Goal: Task Accomplishment & Management: Use online tool/utility

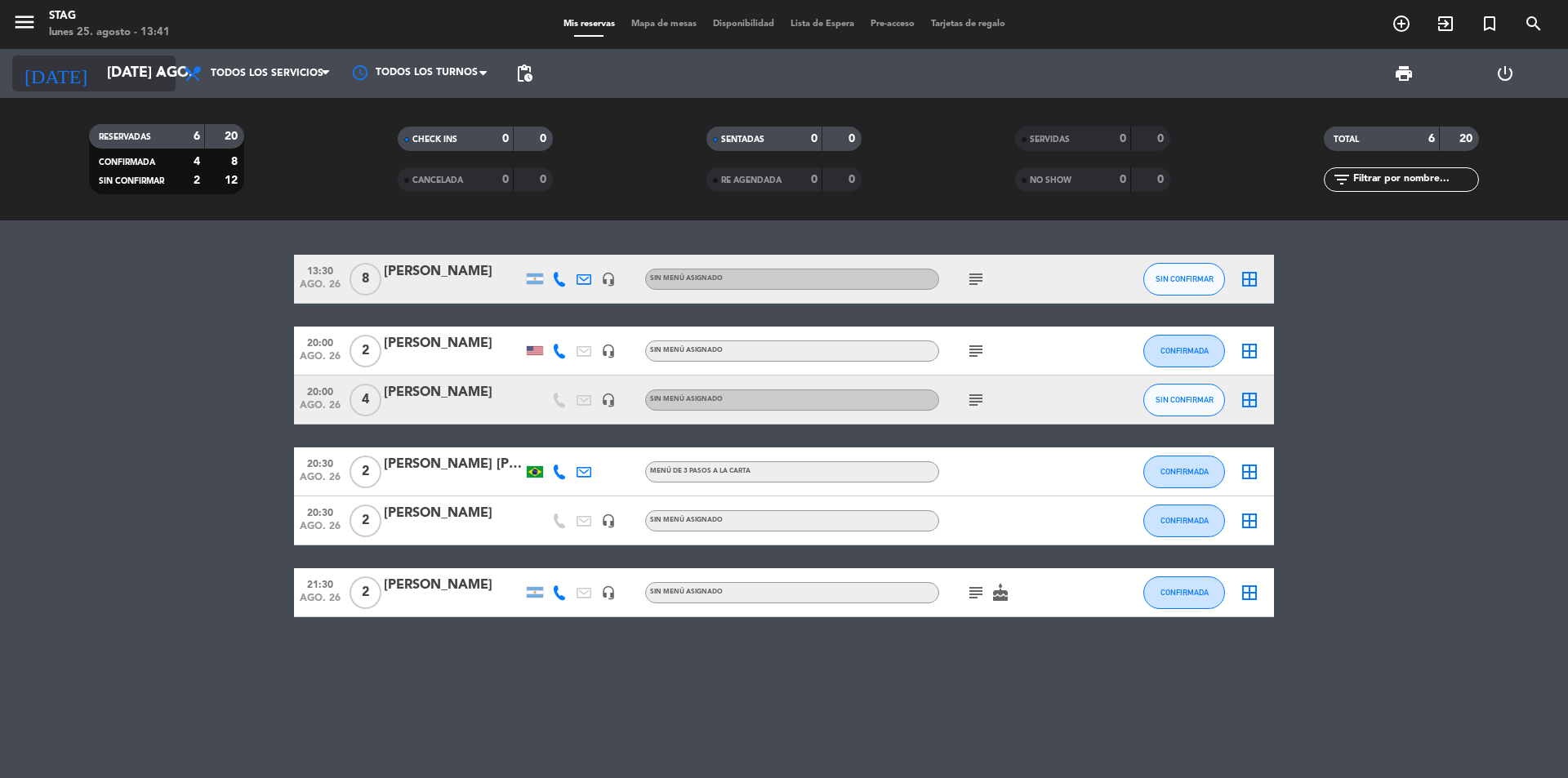
click at [101, 75] on input "[DATE] ago." at bounding box center [193, 74] width 189 height 33
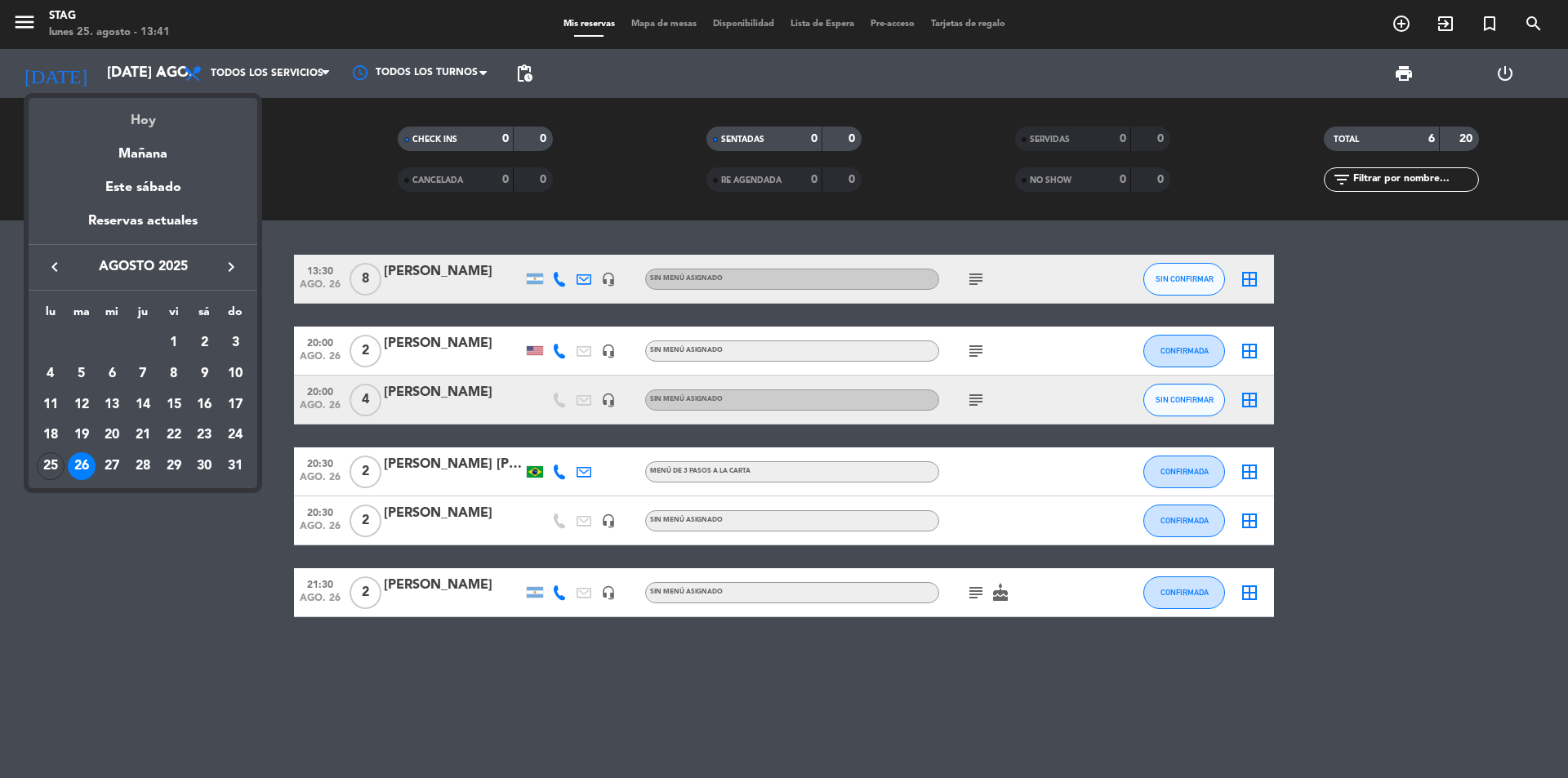
click at [140, 129] on div "Hoy" at bounding box center [143, 115] width 229 height 34
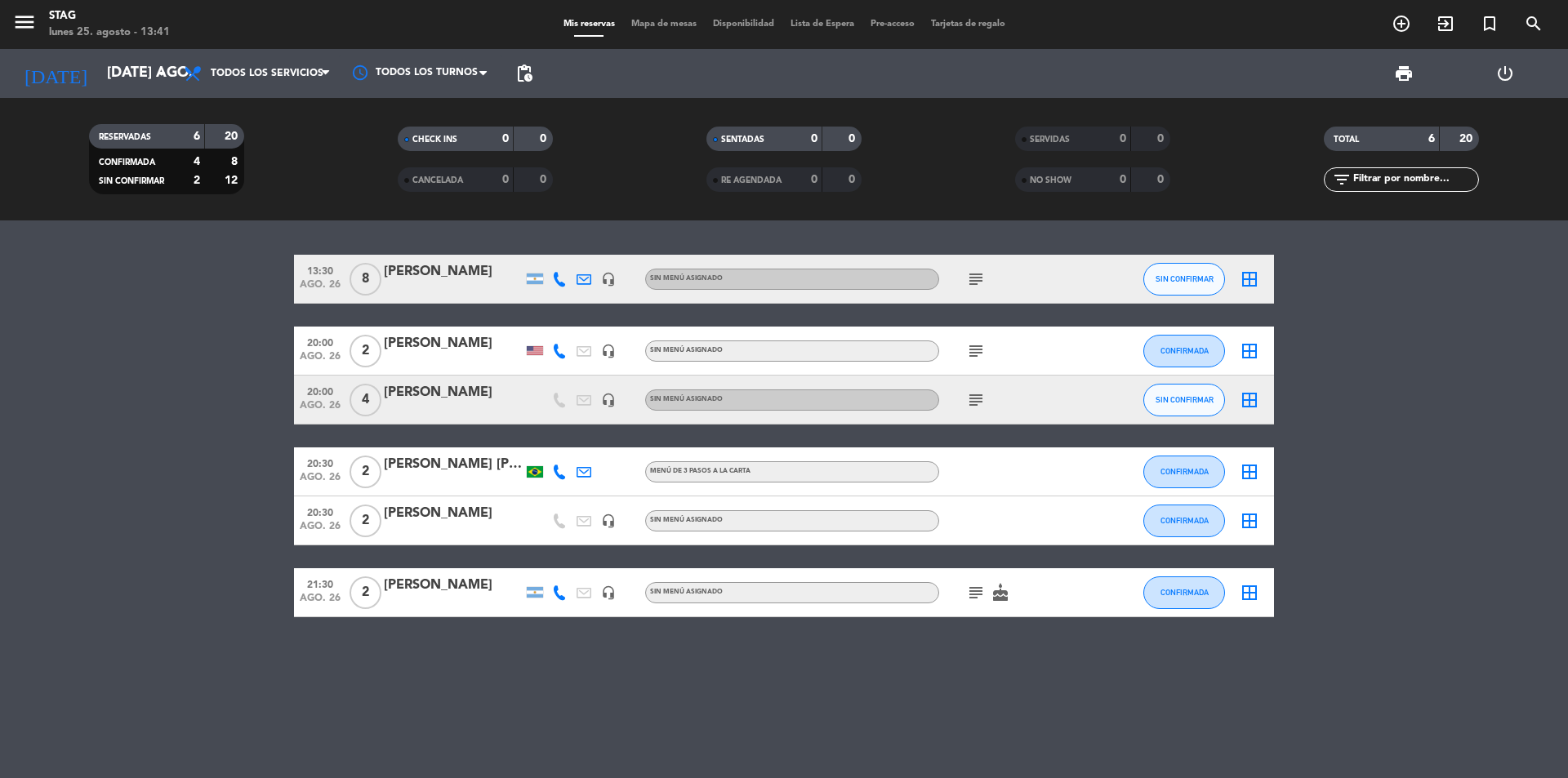
type input "lun. 25 ago."
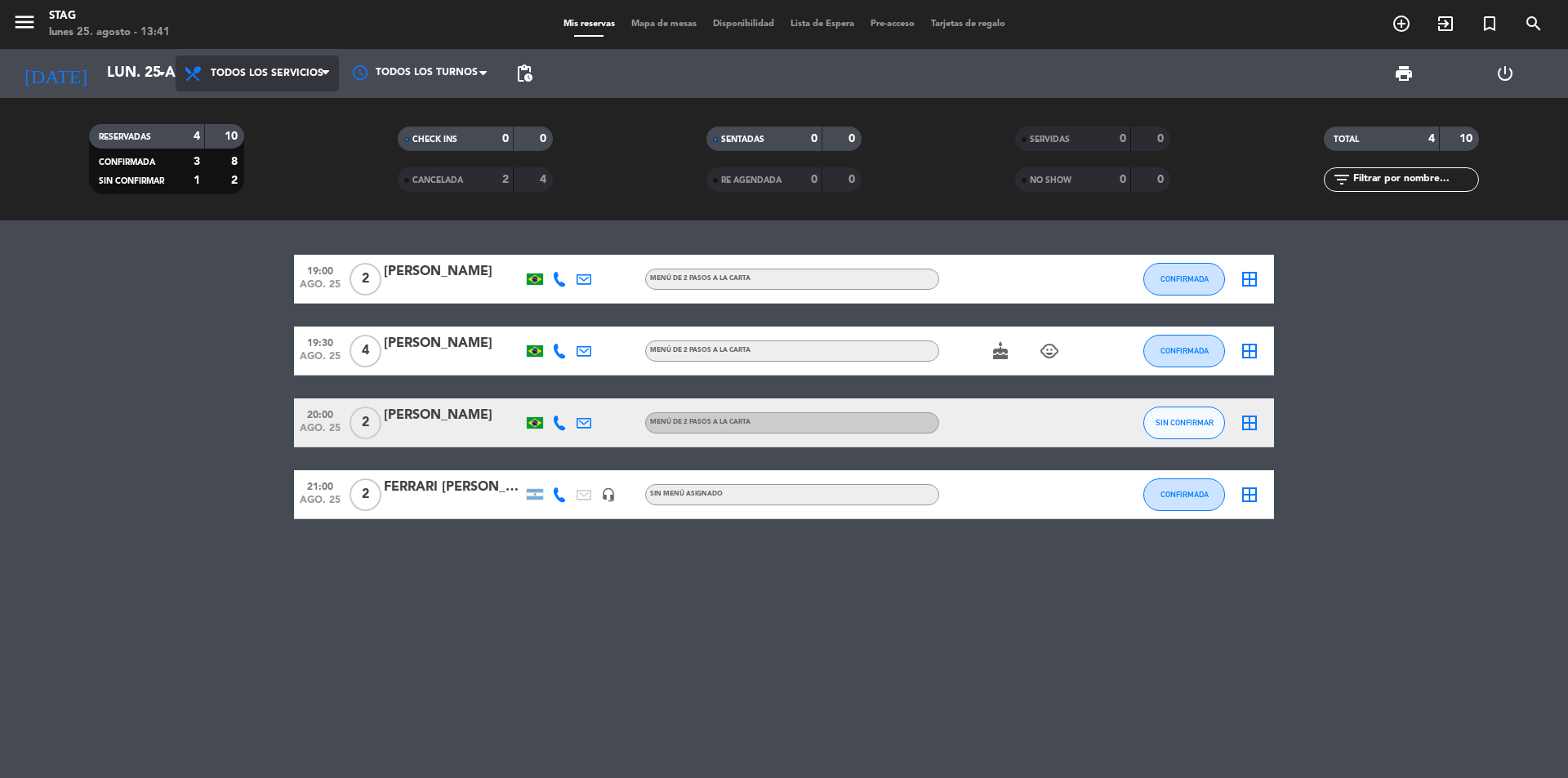
click at [248, 84] on span "Todos los servicios" at bounding box center [256, 74] width 163 height 36
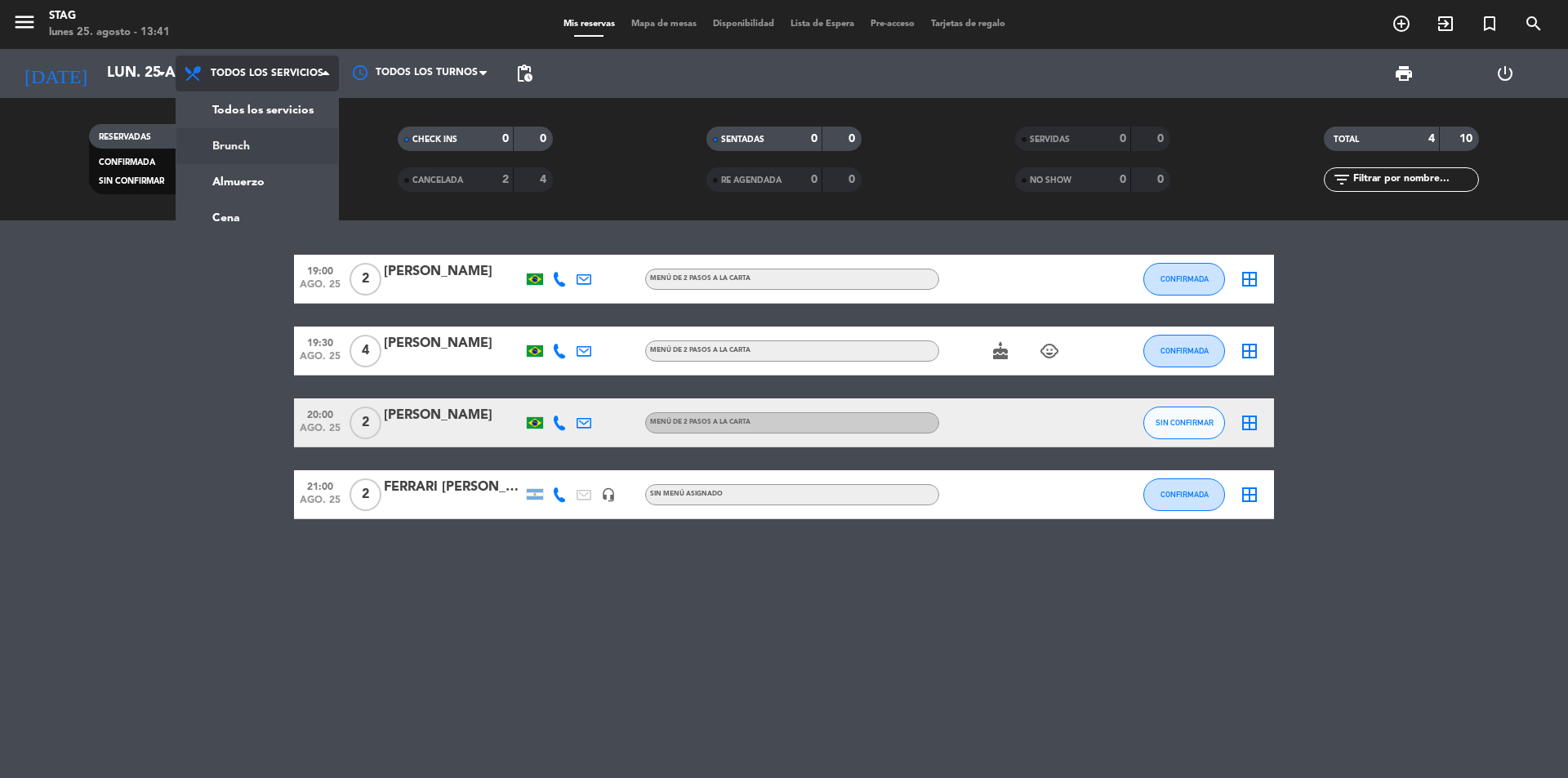
click at [241, 144] on div "menu STAG lunes 25. agosto - 13:41 Mis reservas Mapa de mesas Disponibilidad Li…" at bounding box center [784, 110] width 1568 height 220
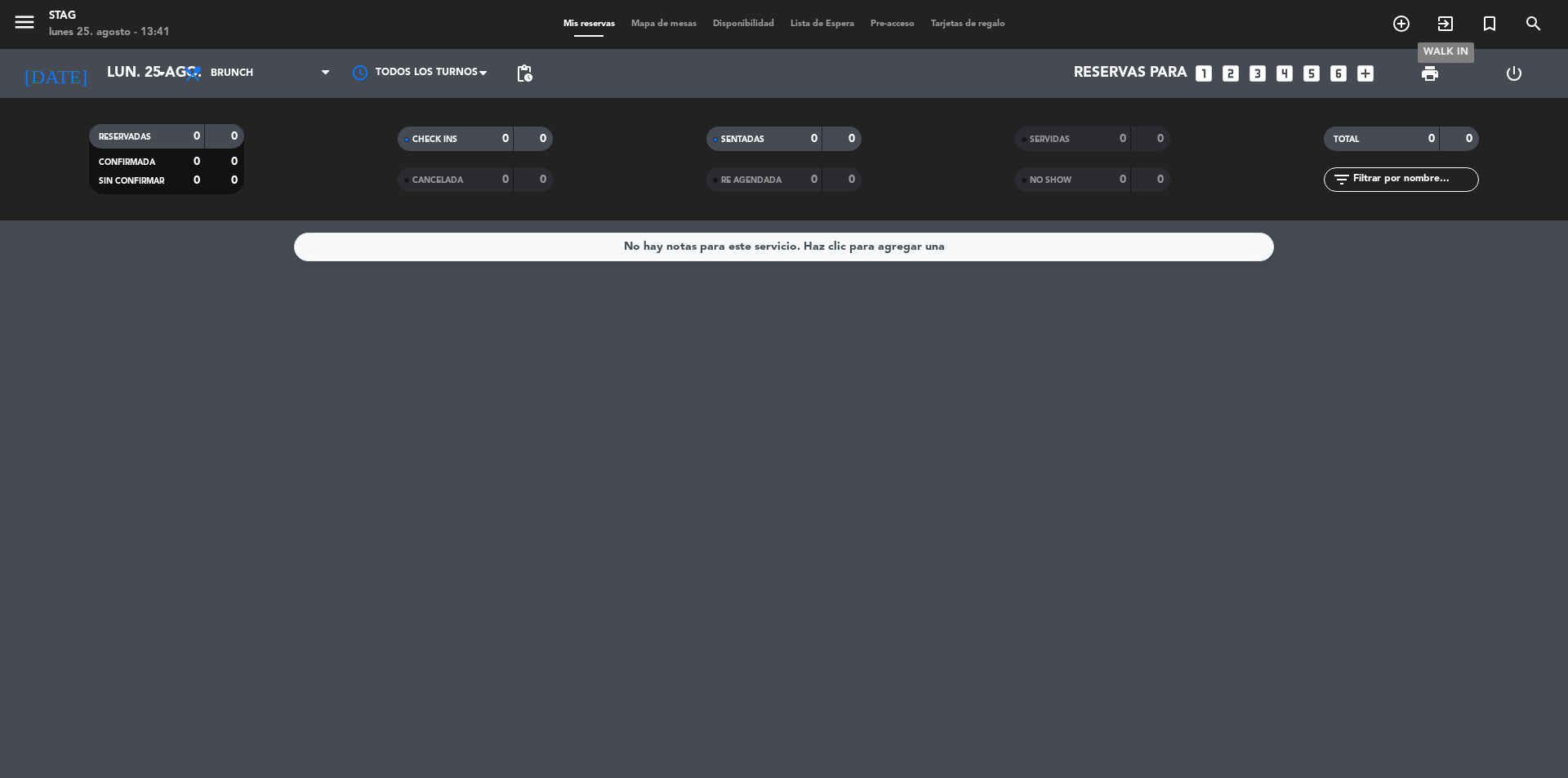
click at [1448, 26] on icon "exit_to_app" at bounding box center [1445, 24] width 20 height 20
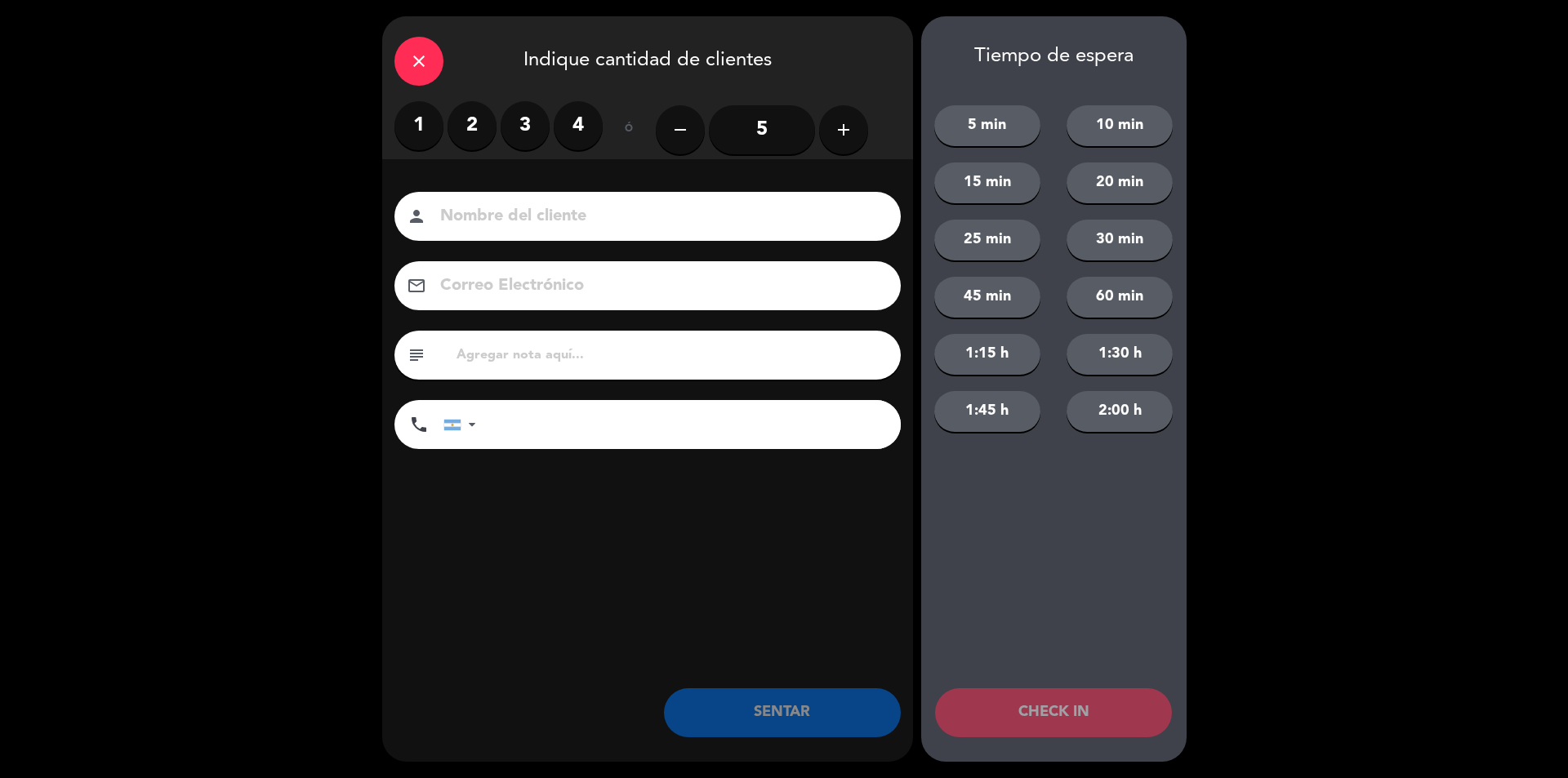
click at [738, 130] on input "5" at bounding box center [762, 130] width 106 height 49
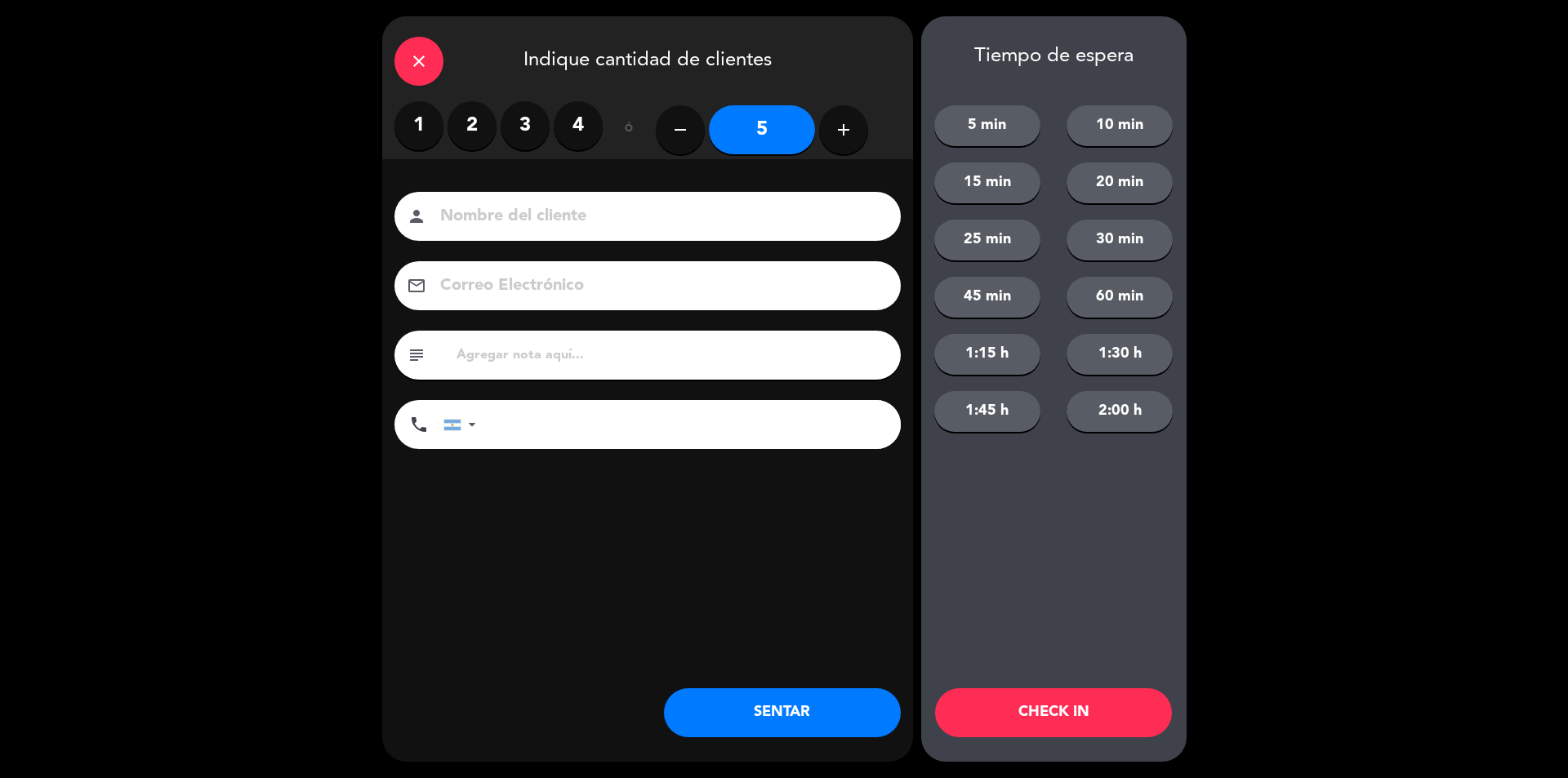
click at [615, 221] on input at bounding box center [659, 216] width 441 height 29
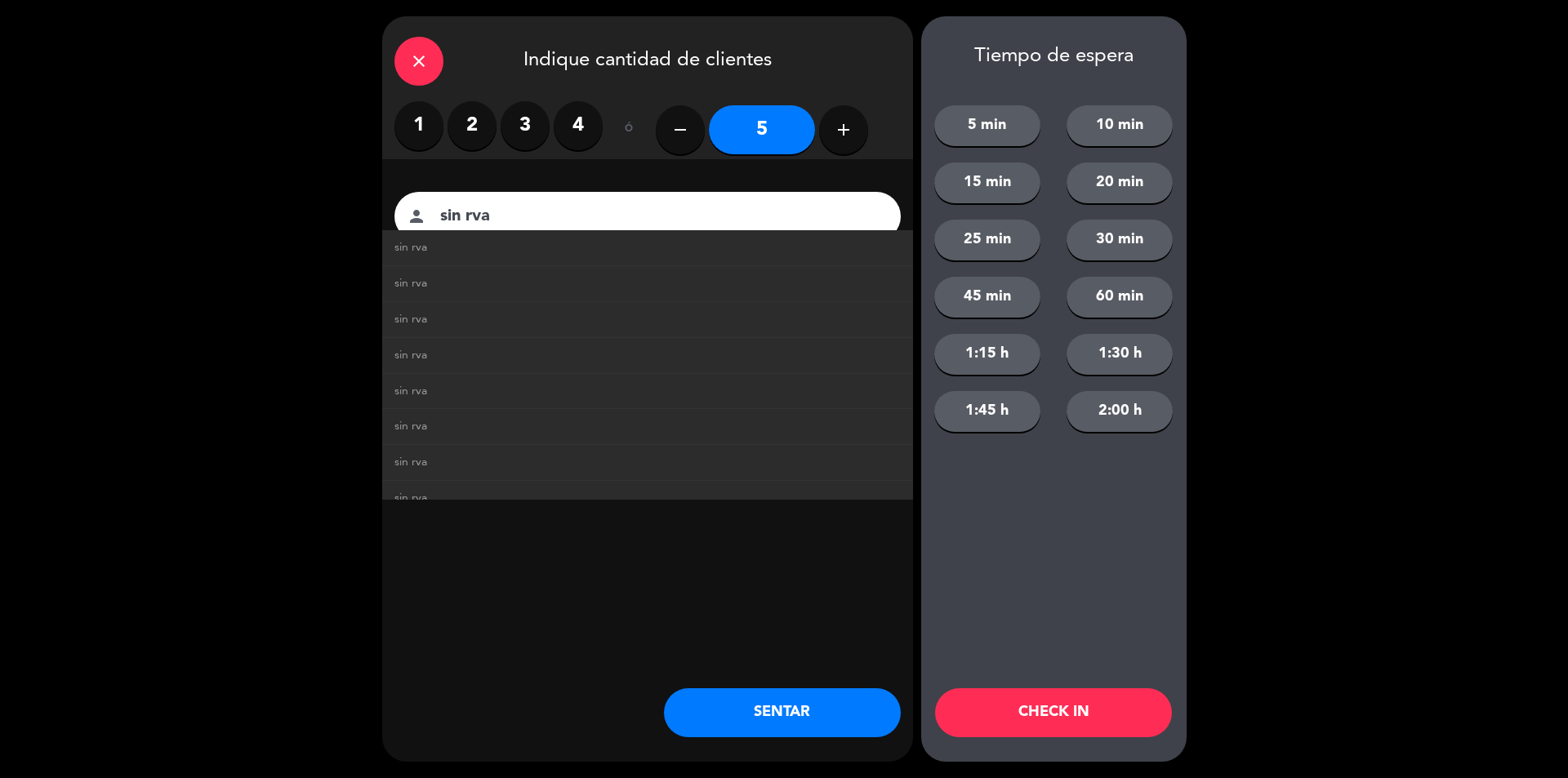
type input "sin rva"
click at [567, 259] on li "sin rva" at bounding box center [647, 248] width 531 height 36
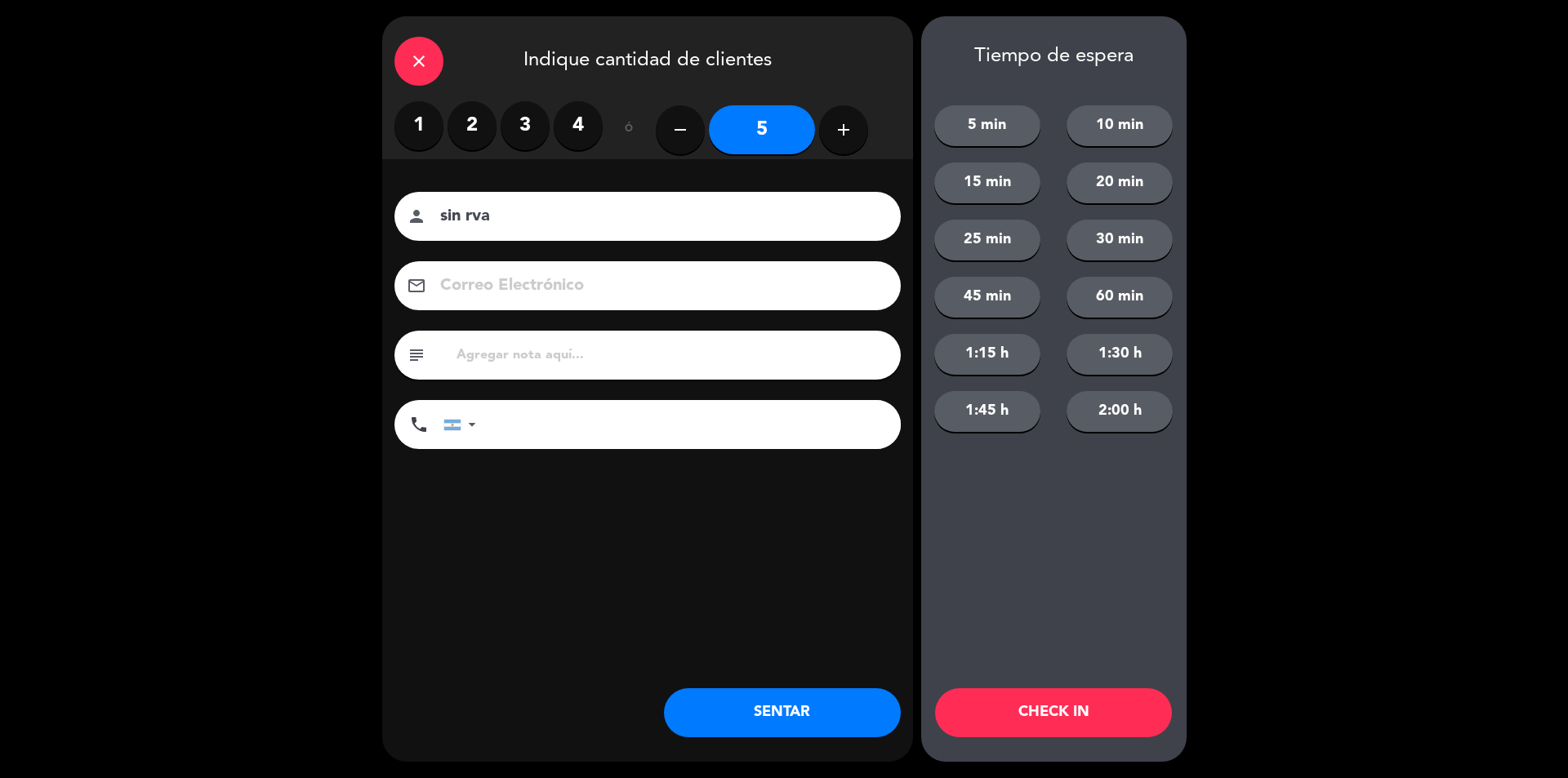
click at [810, 718] on button "SENTAR" at bounding box center [782, 712] width 237 height 49
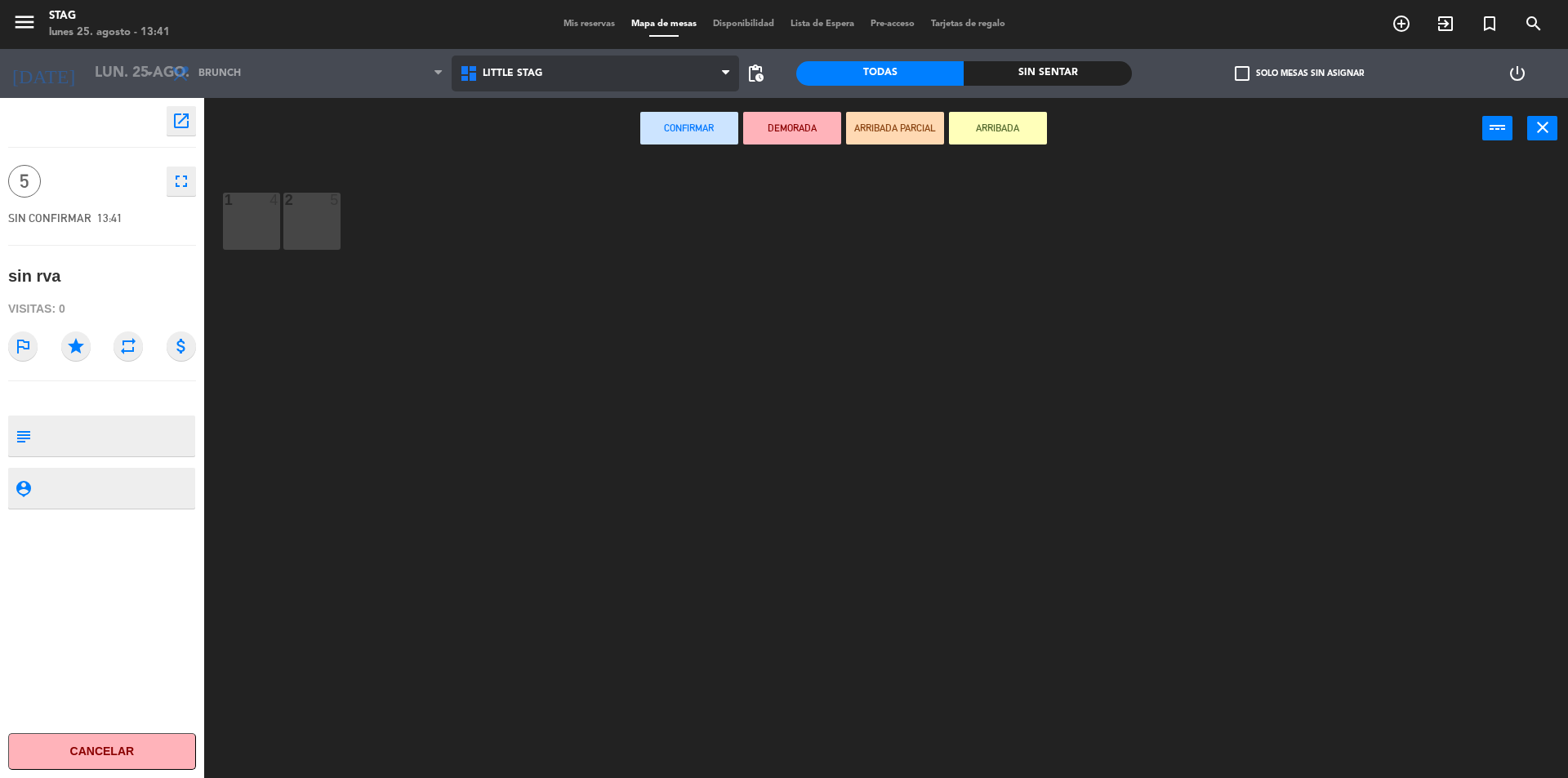
drag, startPoint x: 540, startPoint y: 85, endPoint x: 542, endPoint y: 98, distance: 13.2
click at [540, 85] on span "Little Stag" at bounding box center [596, 74] width 288 height 36
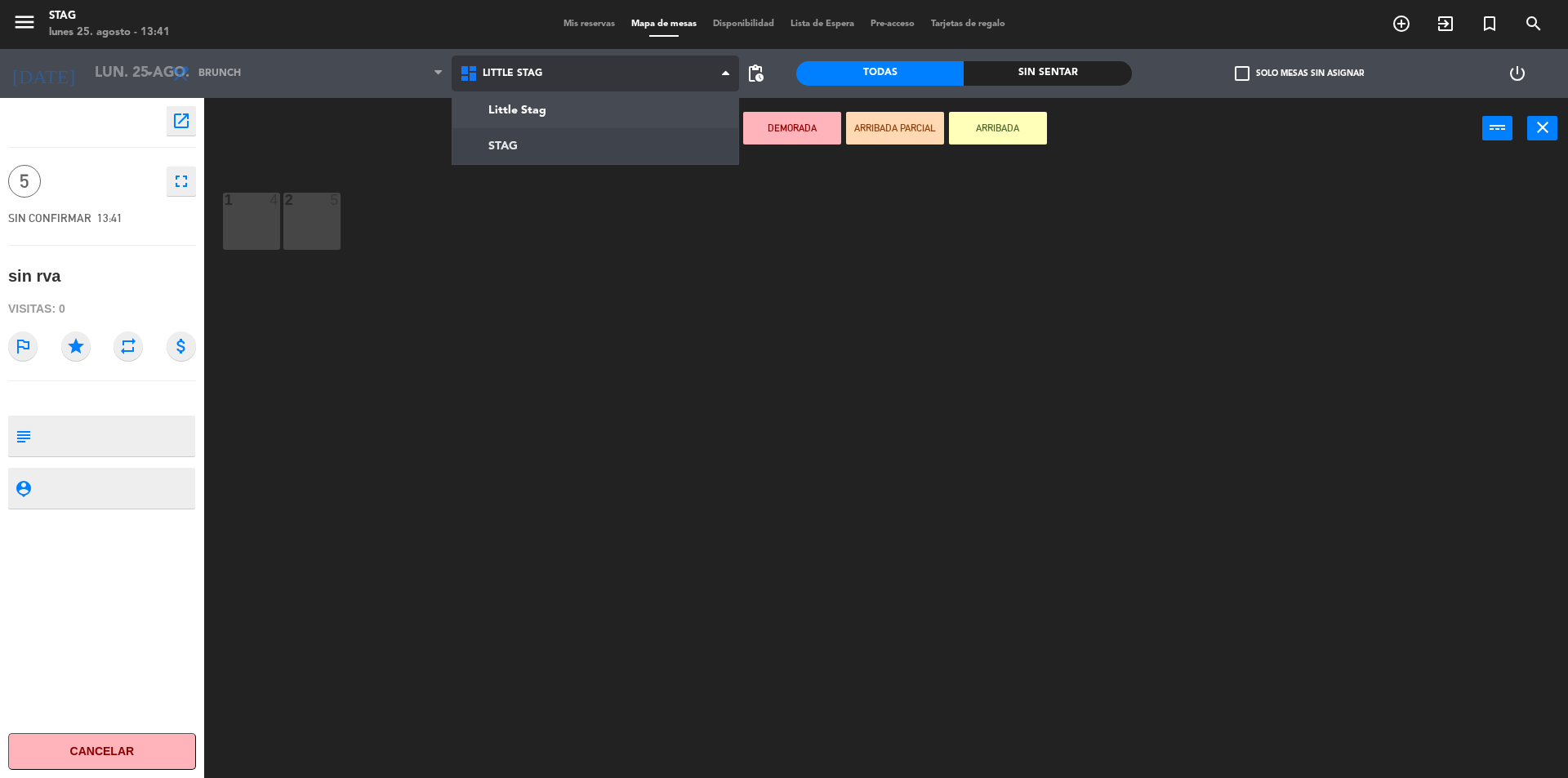
click at [563, 142] on ng-component "menu STAG lunes 25. agosto - 13:41 Mis reservas Mapa de mesas Disponibilidad Li…" at bounding box center [784, 391] width 1568 height 782
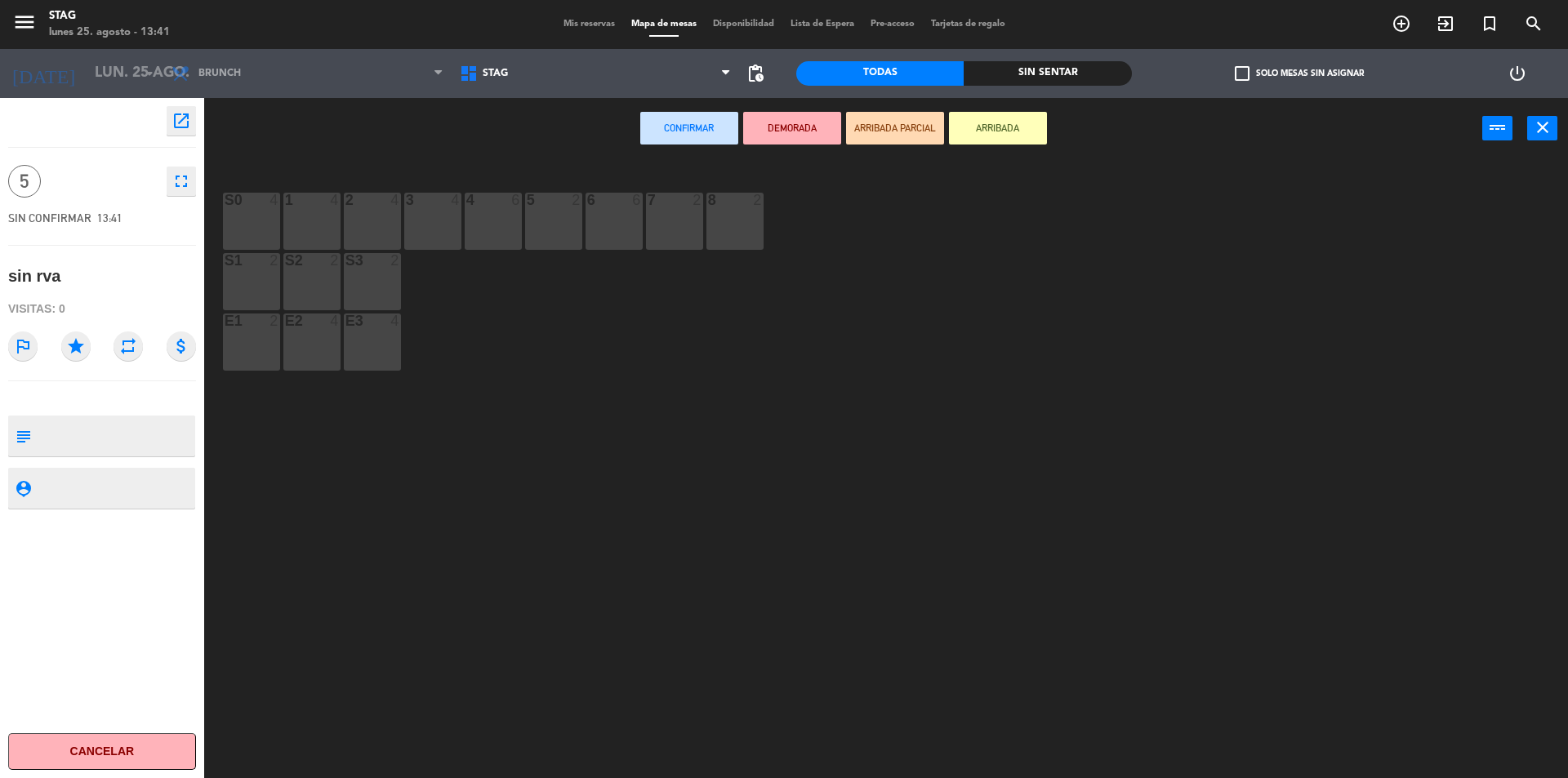
click at [494, 212] on div "4 6" at bounding box center [493, 221] width 57 height 57
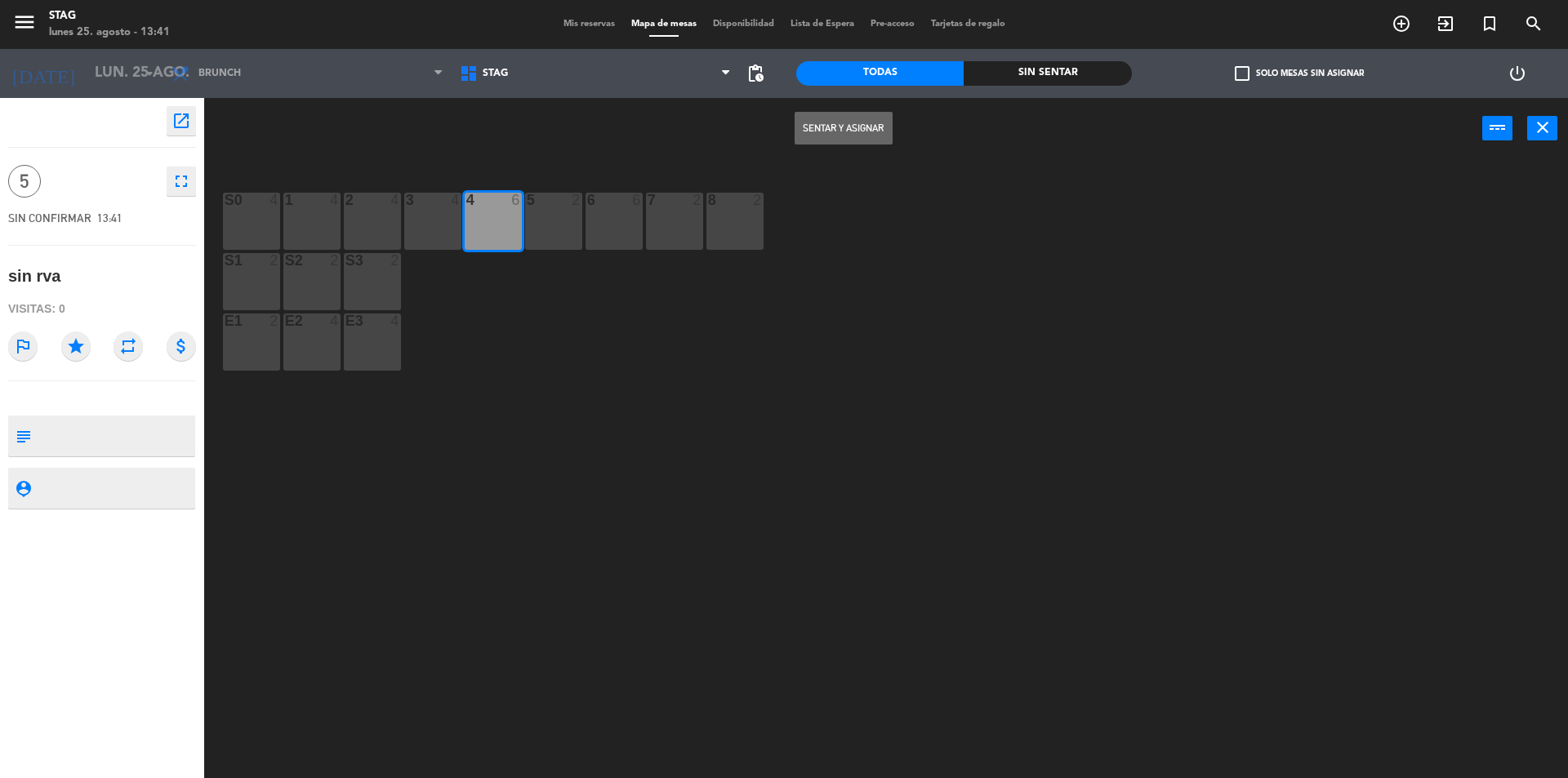
click at [817, 123] on button "Sentar y Asignar" at bounding box center [844, 129] width 98 height 33
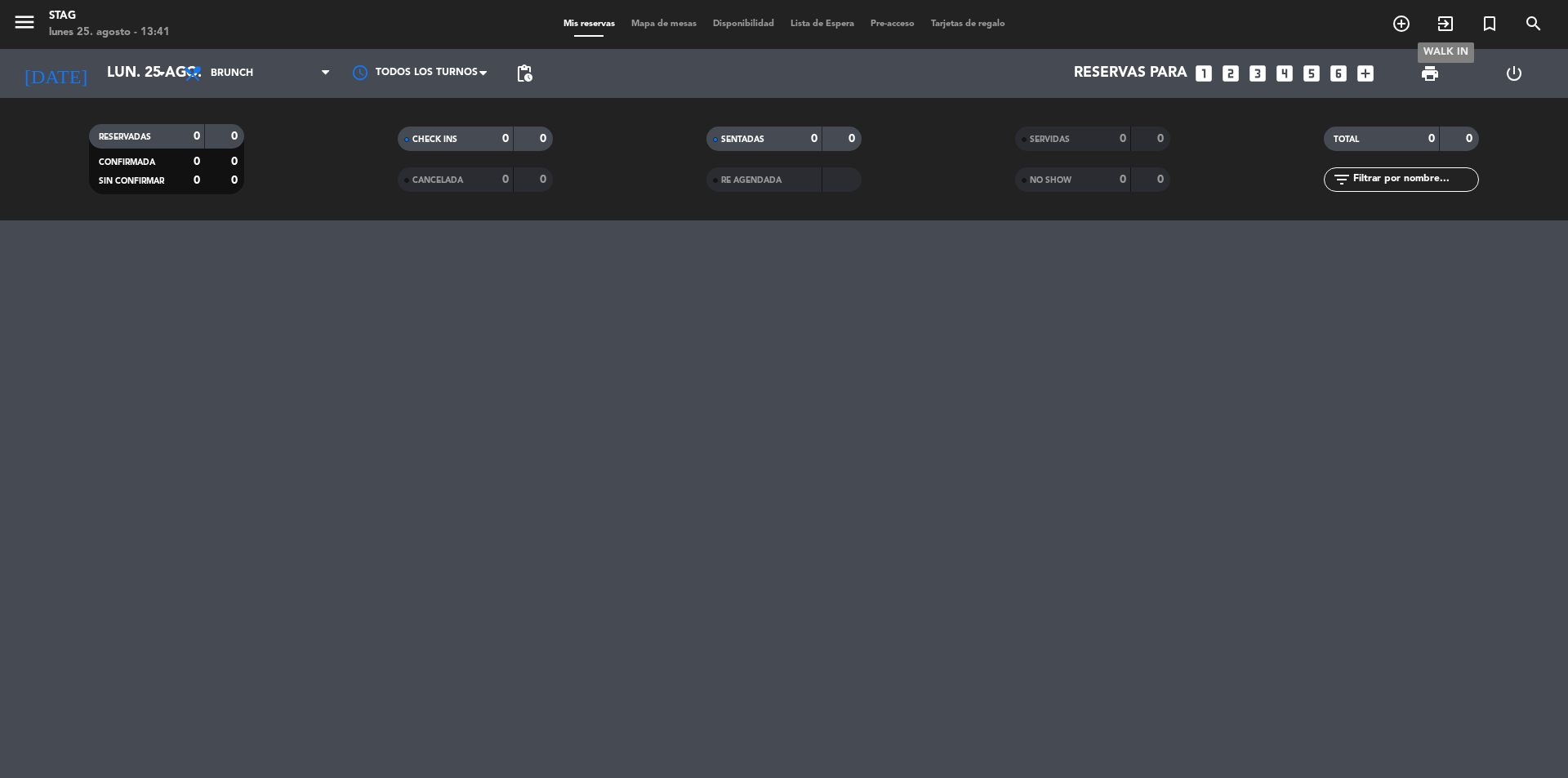
click at [1439, 26] on icon "exit_to_app" at bounding box center [1445, 24] width 20 height 20
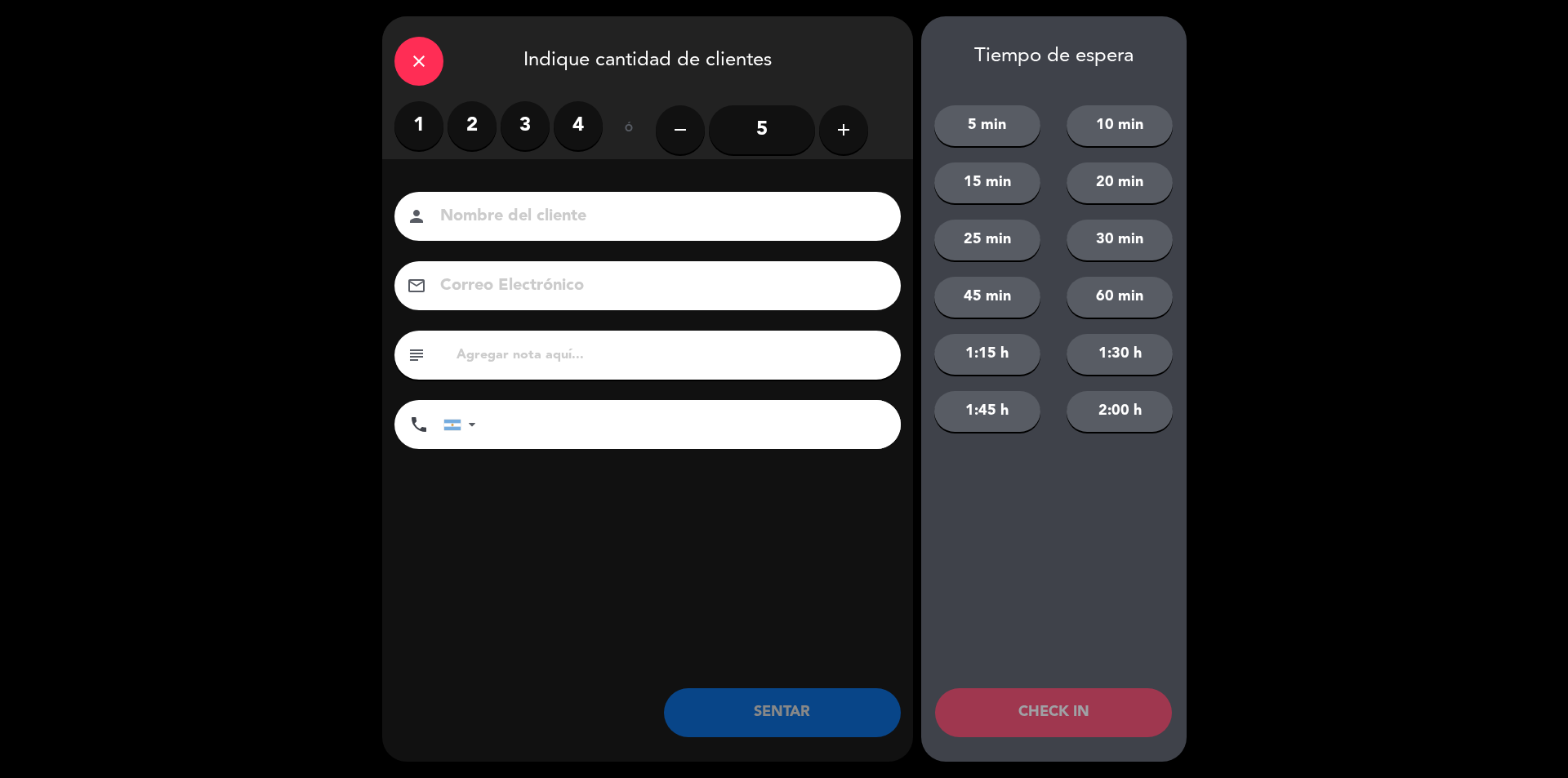
click at [535, 122] on label "3" at bounding box center [525, 126] width 49 height 49
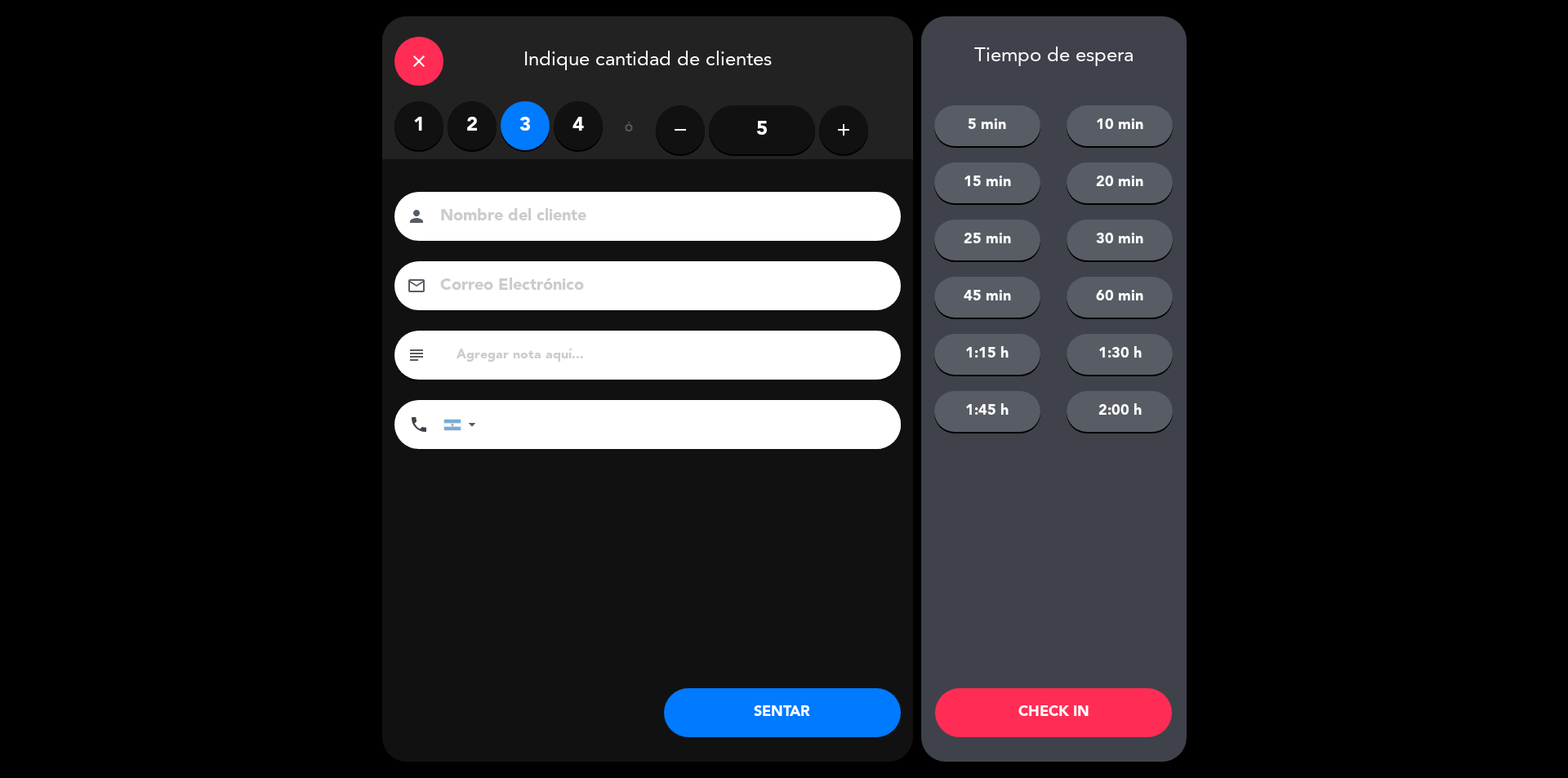
click at [499, 128] on div "1 2 3 4" at bounding box center [498, 126] width 208 height 49
drag, startPoint x: 479, startPoint y: 135, endPoint x: 498, endPoint y: 195, distance: 62.9
click at [478, 138] on label "2" at bounding box center [472, 126] width 49 height 49
click at [501, 203] on input at bounding box center [659, 216] width 441 height 29
click at [555, 233] on div "person sin rva" at bounding box center [647, 216] width 506 height 49
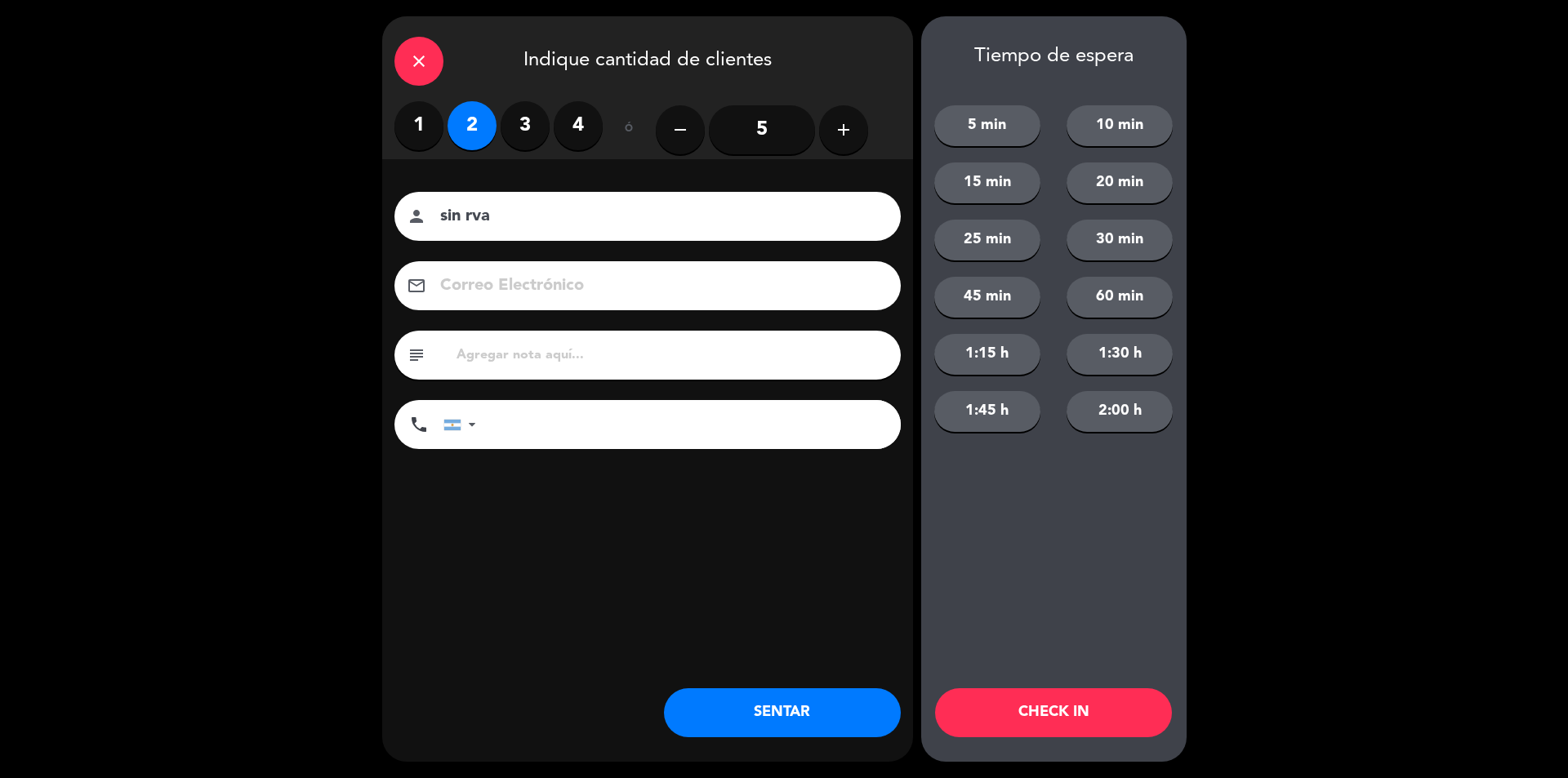
click at [560, 216] on input "sin rva" at bounding box center [659, 216] width 441 height 29
click at [562, 227] on input "sin rva" at bounding box center [659, 216] width 441 height 29
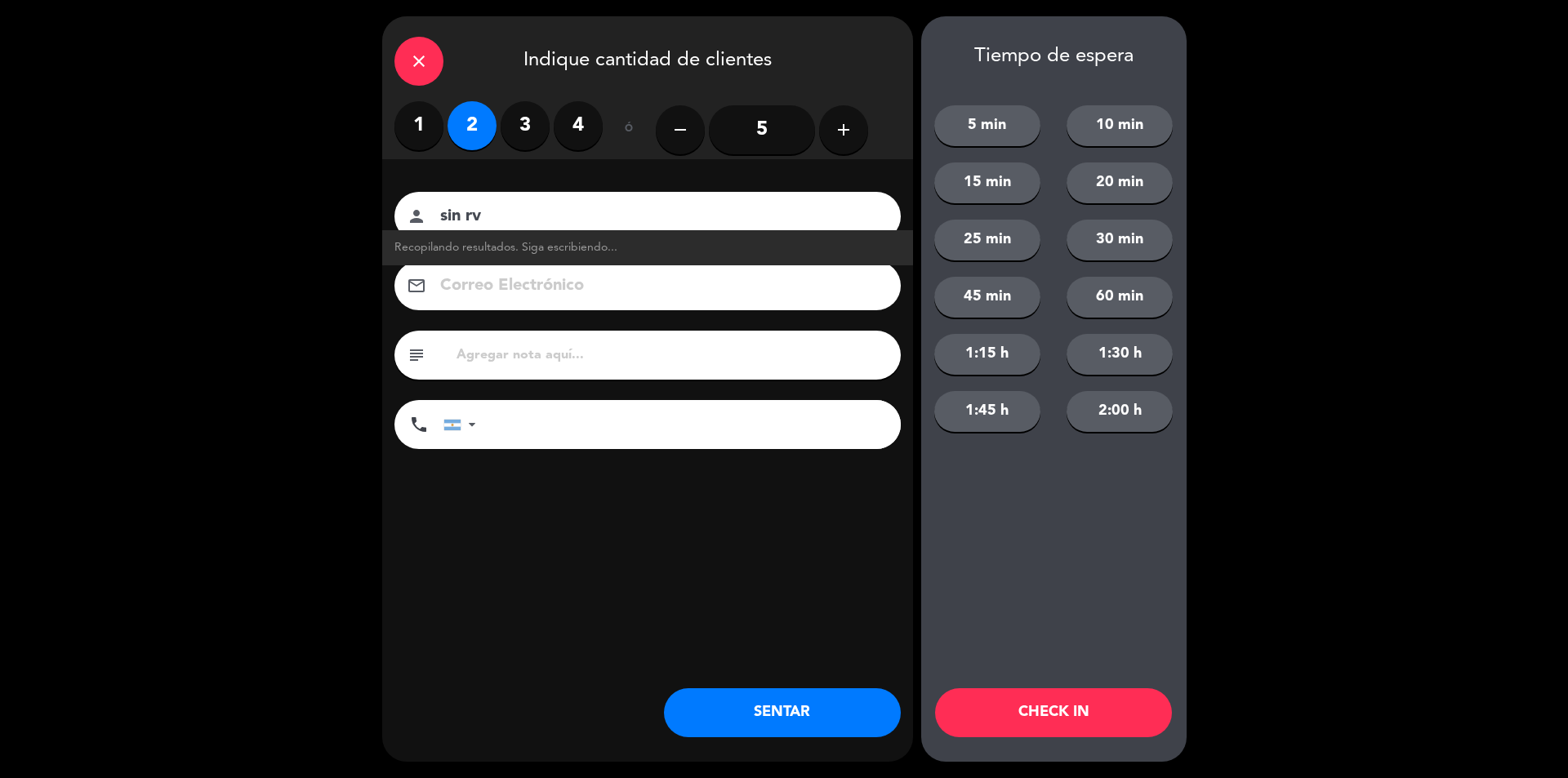
type input "sin rva"
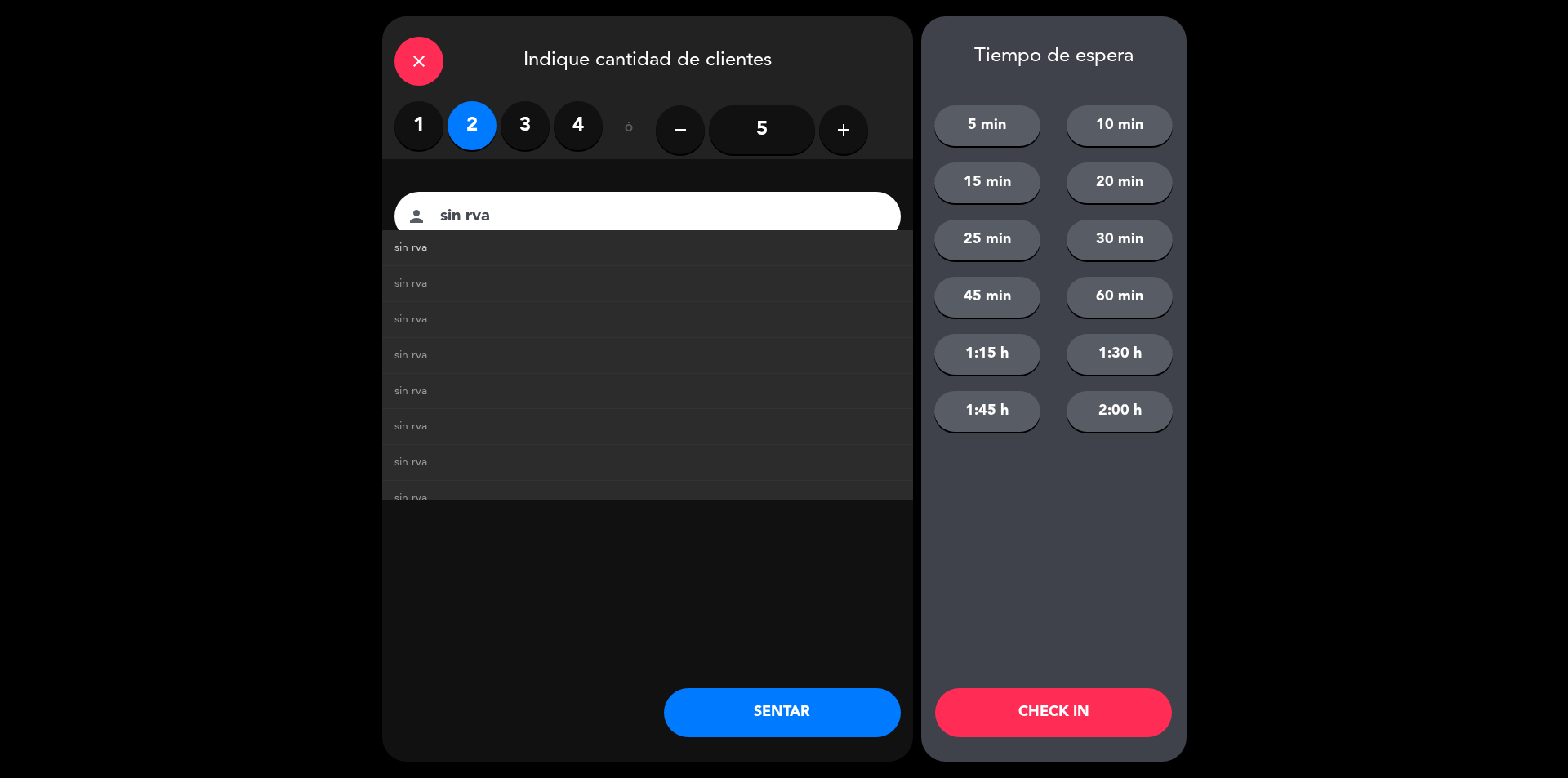
click at [540, 244] on link "sin rva" at bounding box center [647, 247] width 506 height 19
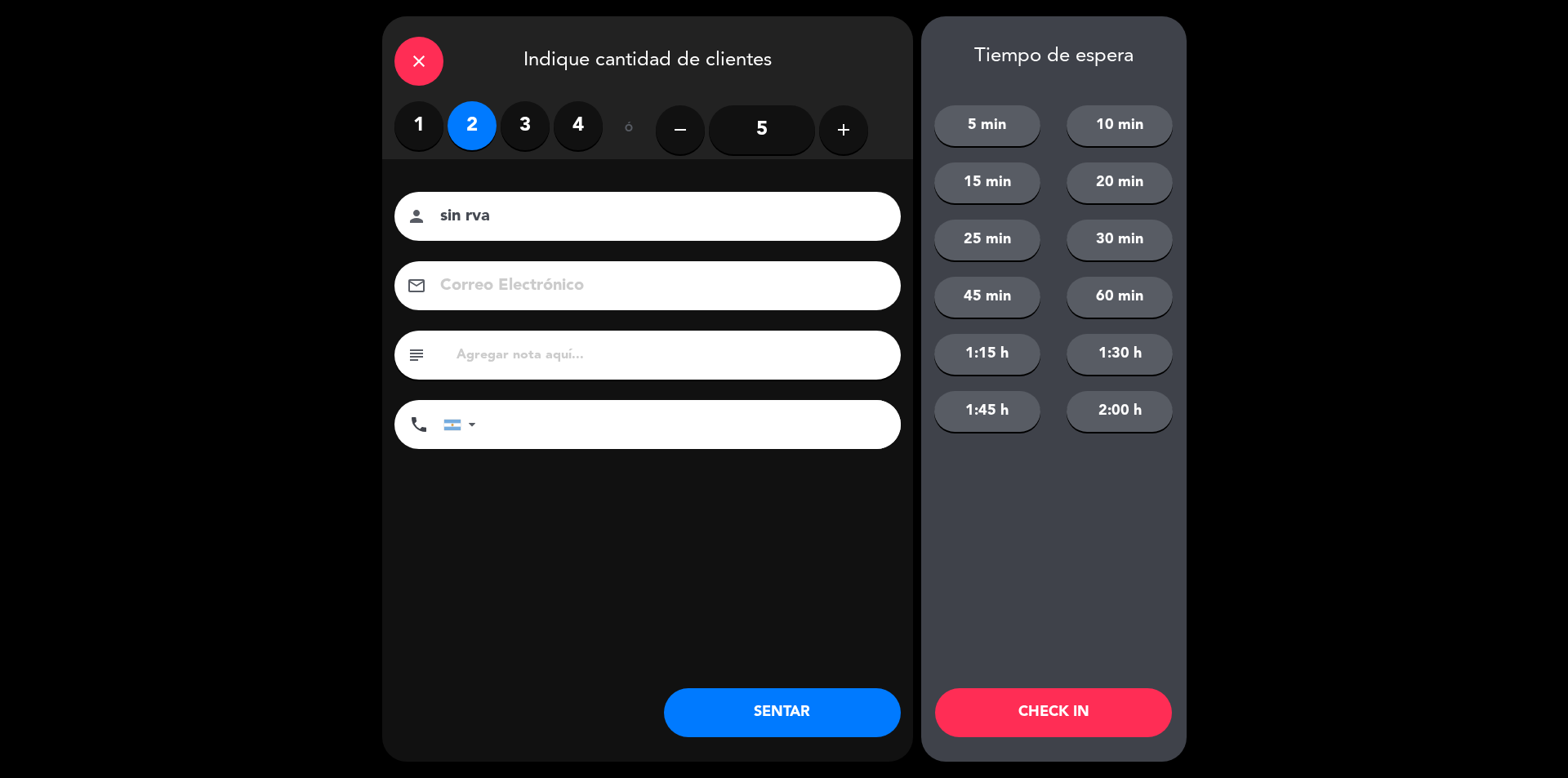
click at [833, 707] on button "SENTAR" at bounding box center [782, 712] width 237 height 49
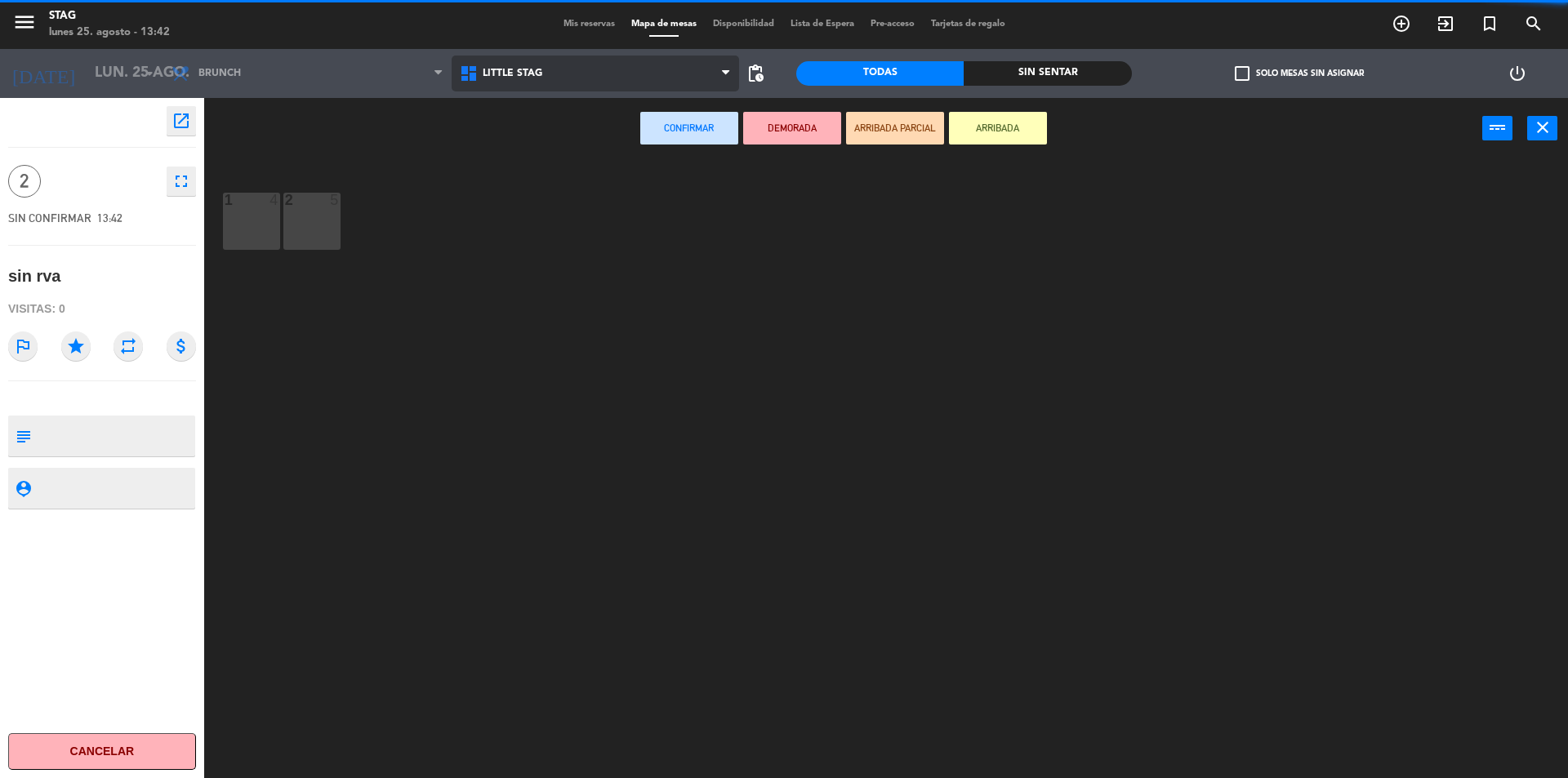
drag, startPoint x: 541, startPoint y: 69, endPoint x: 546, endPoint y: 141, distance: 72.2
click at [542, 69] on span "Little Stag" at bounding box center [596, 74] width 288 height 36
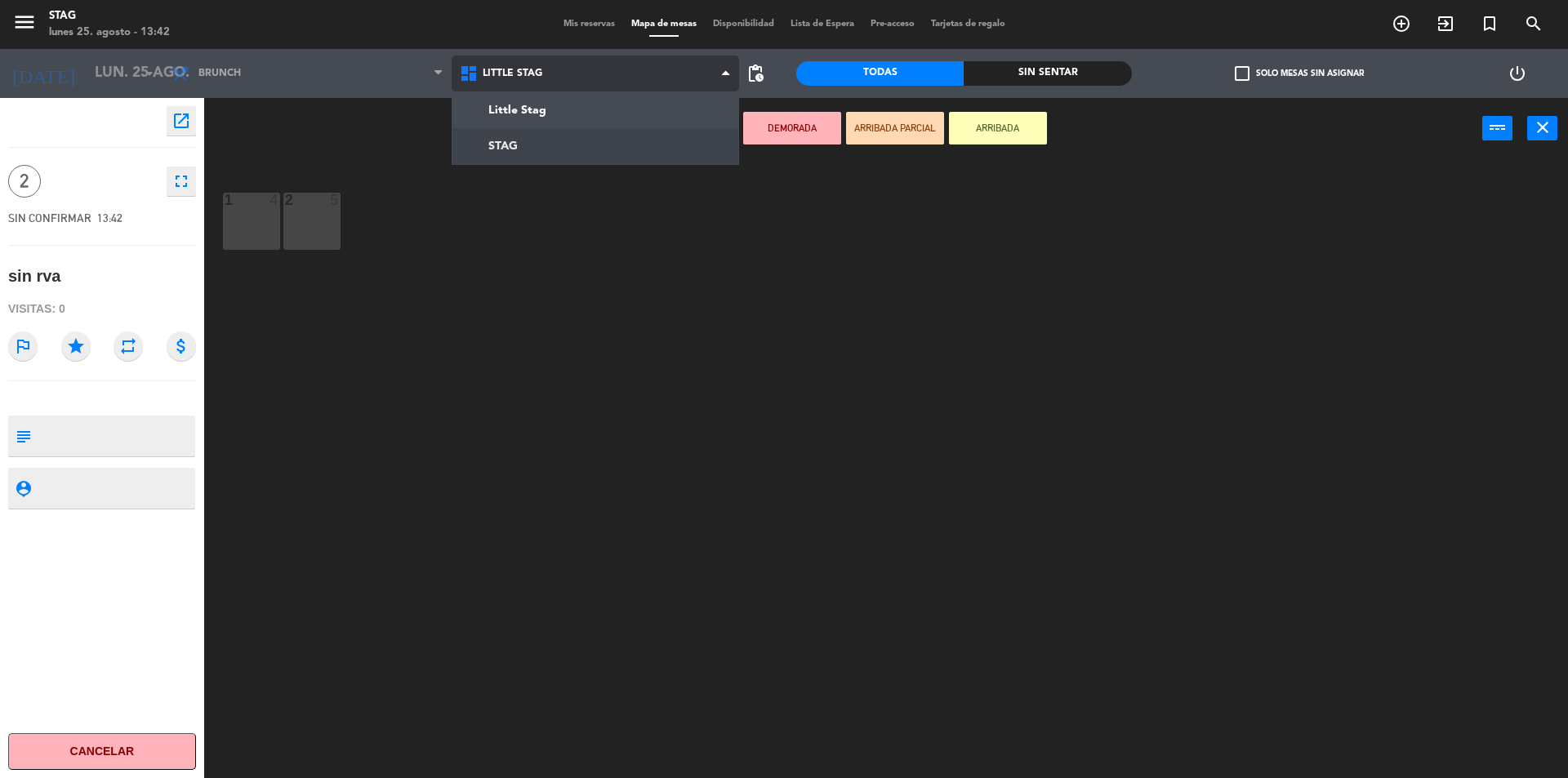
click at [545, 153] on ng-component "menu STAG lunes 25. agosto - 13:42 Mis reservas Mapa de mesas Disponibilidad Li…" at bounding box center [784, 391] width 1568 height 782
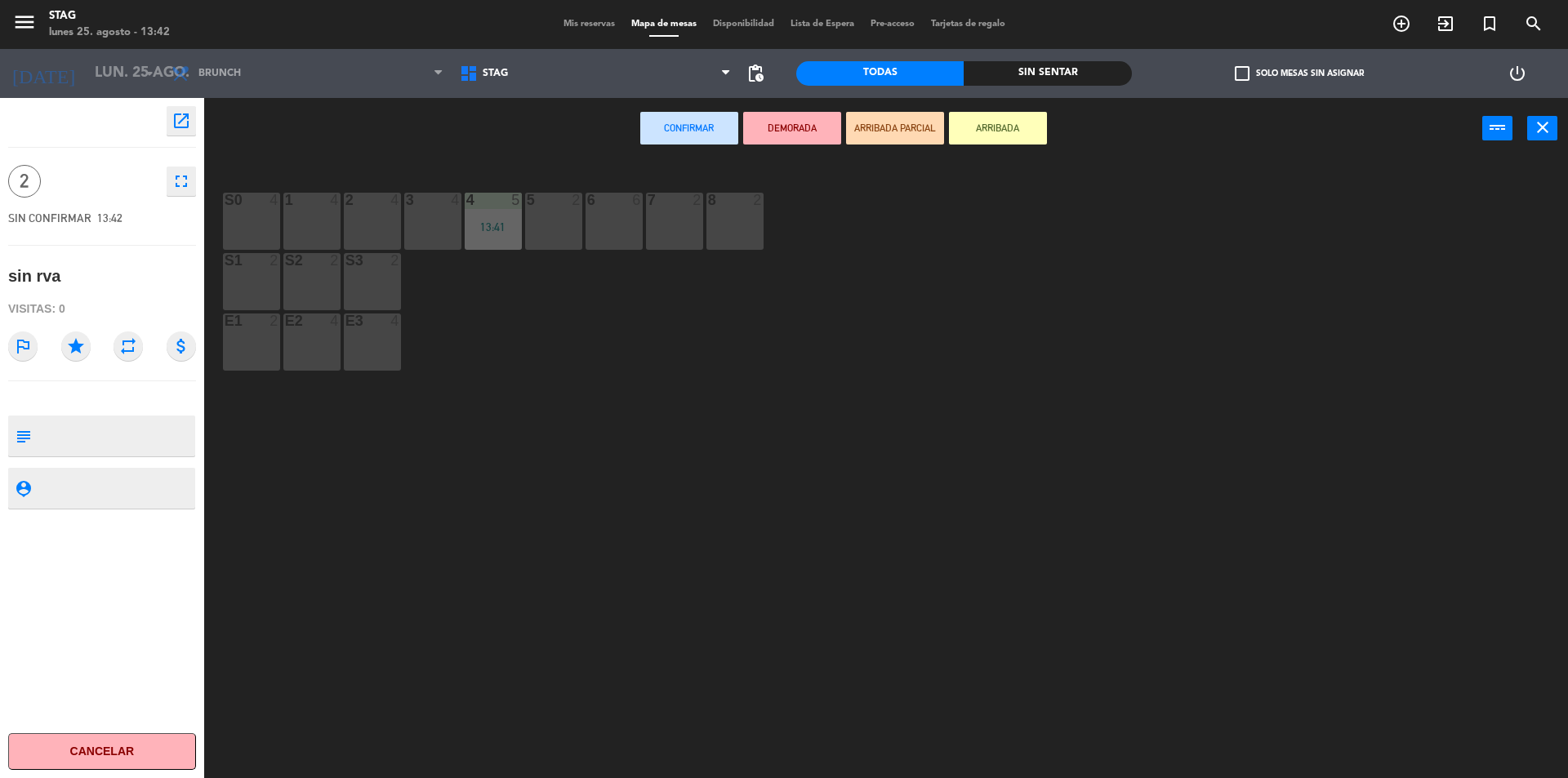
click at [358, 285] on div "S3 2" at bounding box center [373, 282] width 57 height 57
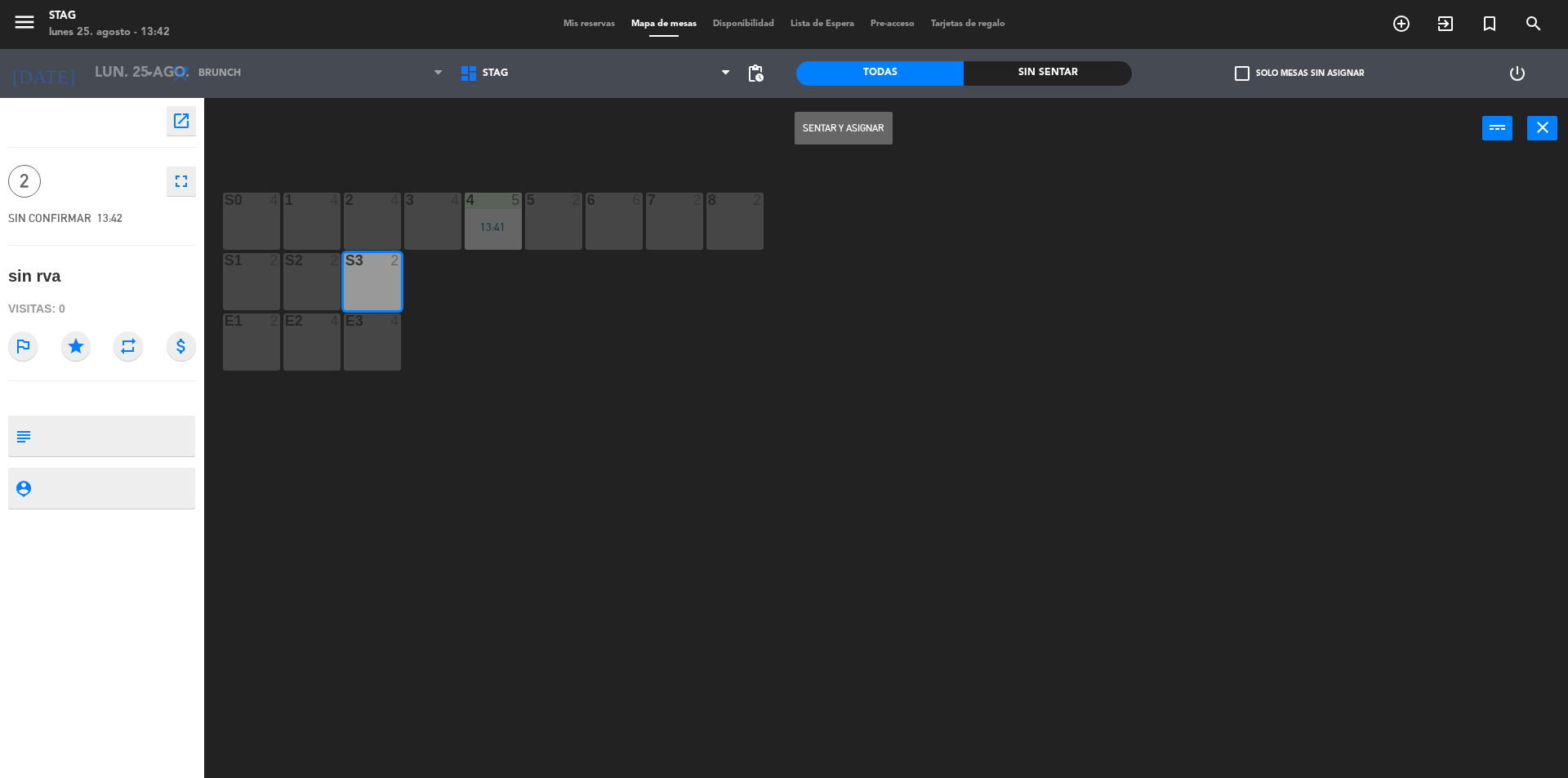
click at [872, 124] on button "Sentar y Asignar" at bounding box center [844, 129] width 98 height 33
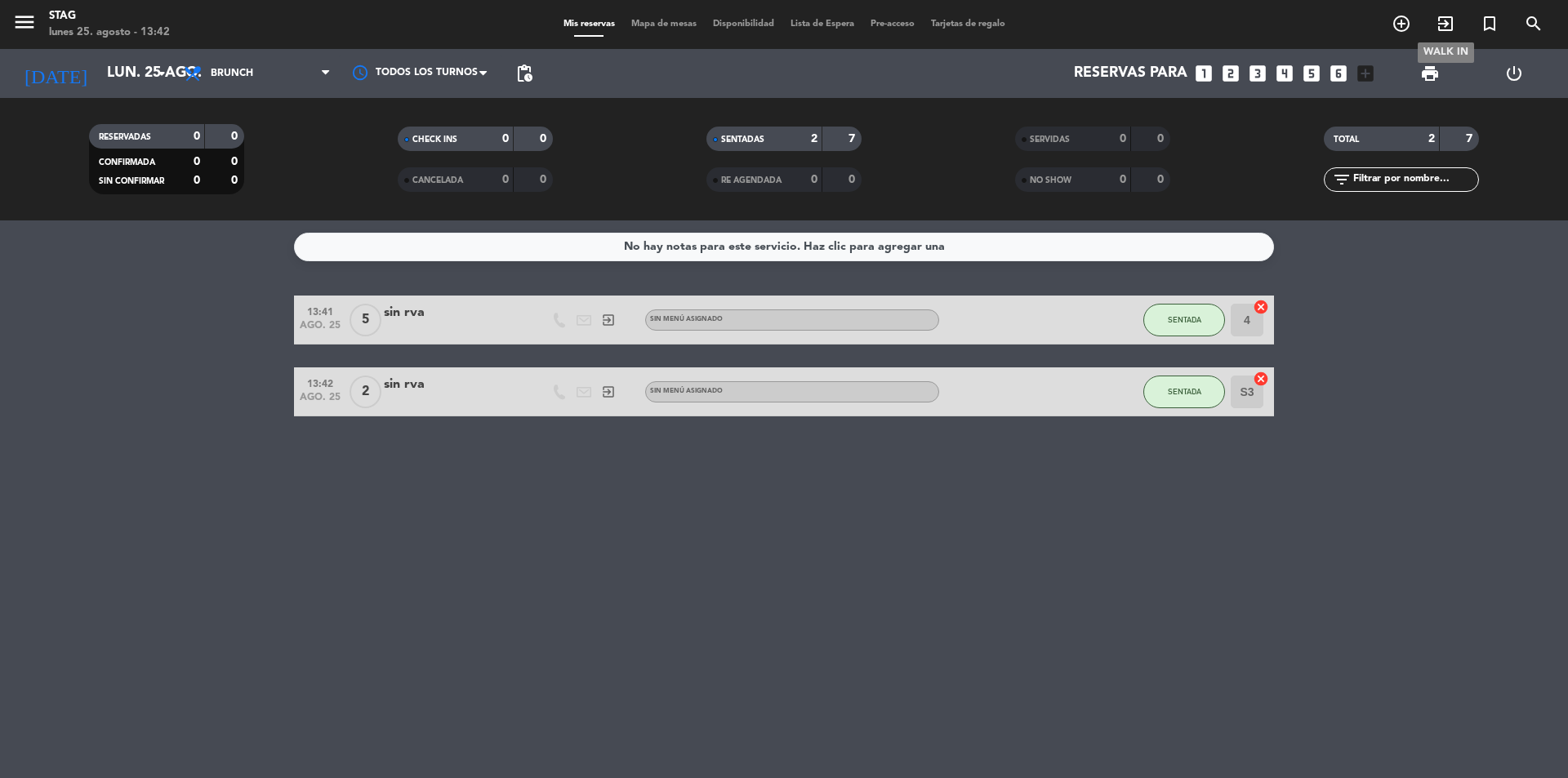
click at [1457, 18] on span "exit_to_app" at bounding box center [1445, 24] width 44 height 28
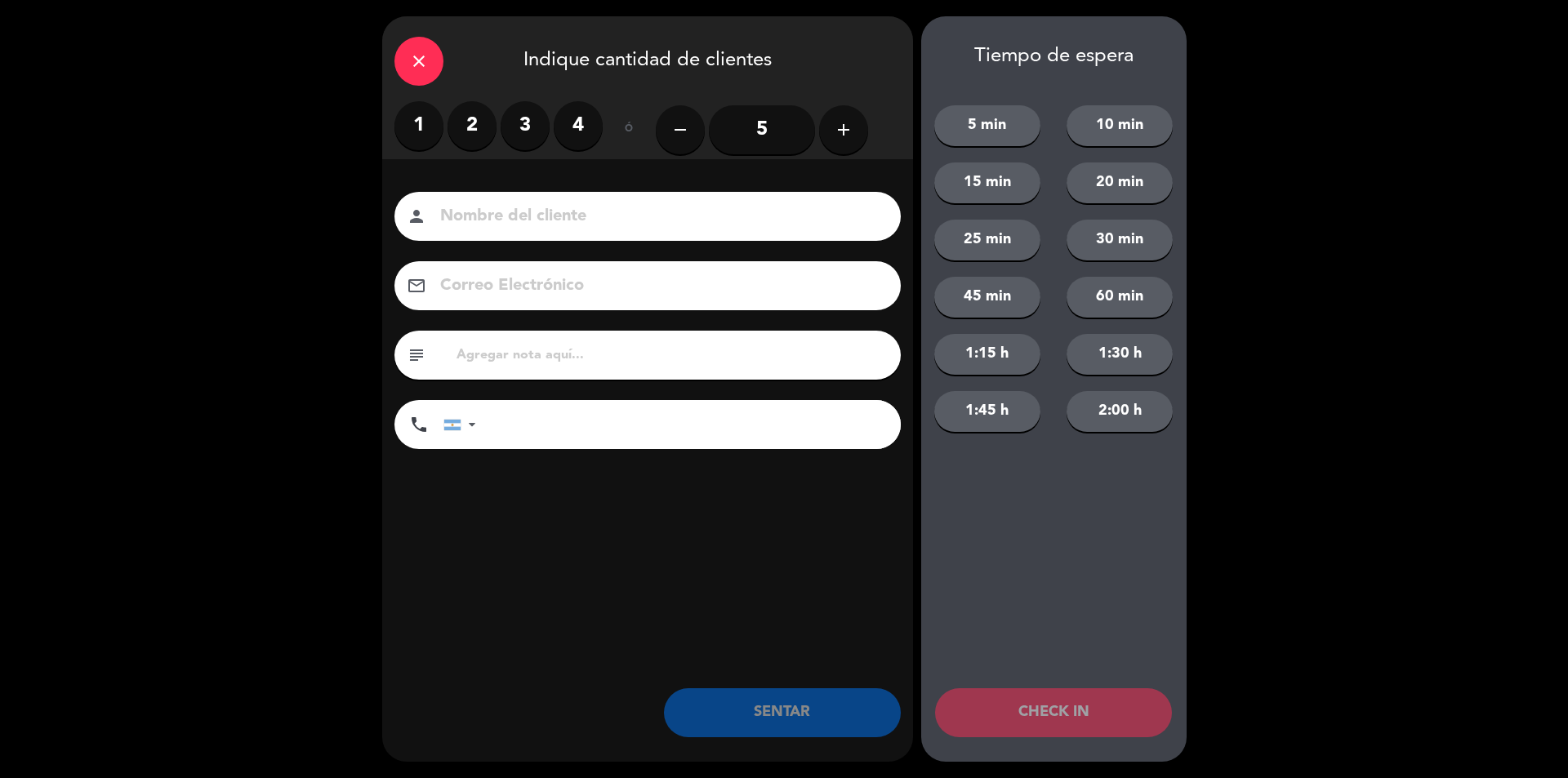
click at [487, 124] on label "2" at bounding box center [472, 126] width 49 height 49
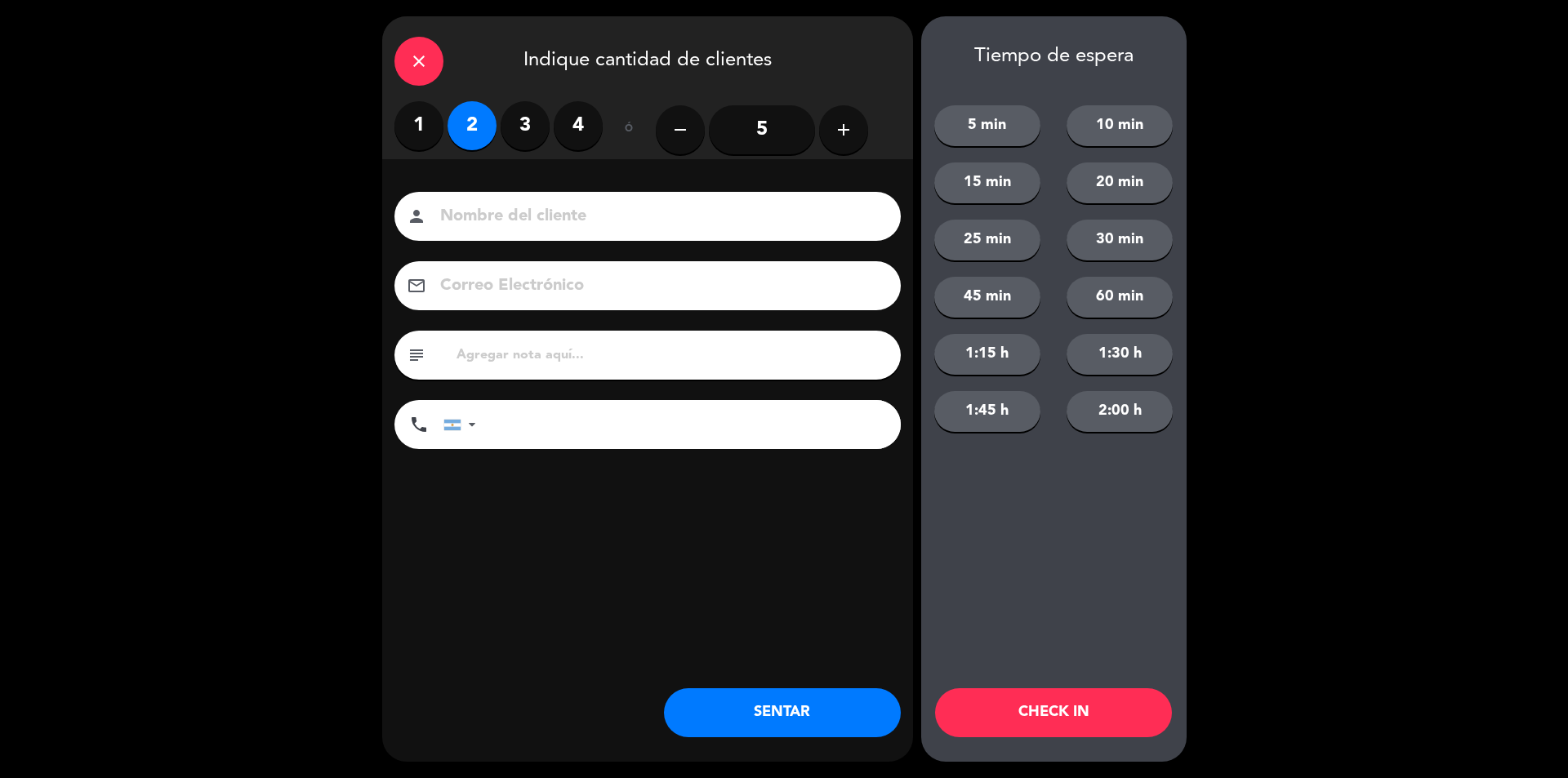
drag, startPoint x: 509, startPoint y: 219, endPoint x: 509, endPoint y: 156, distance: 63.0
click at [509, 158] on div "close Indique cantidad de clientes 1 2 3 4 ó remove 5 add Nombre del cliente pe…" at bounding box center [647, 389] width 531 height 745
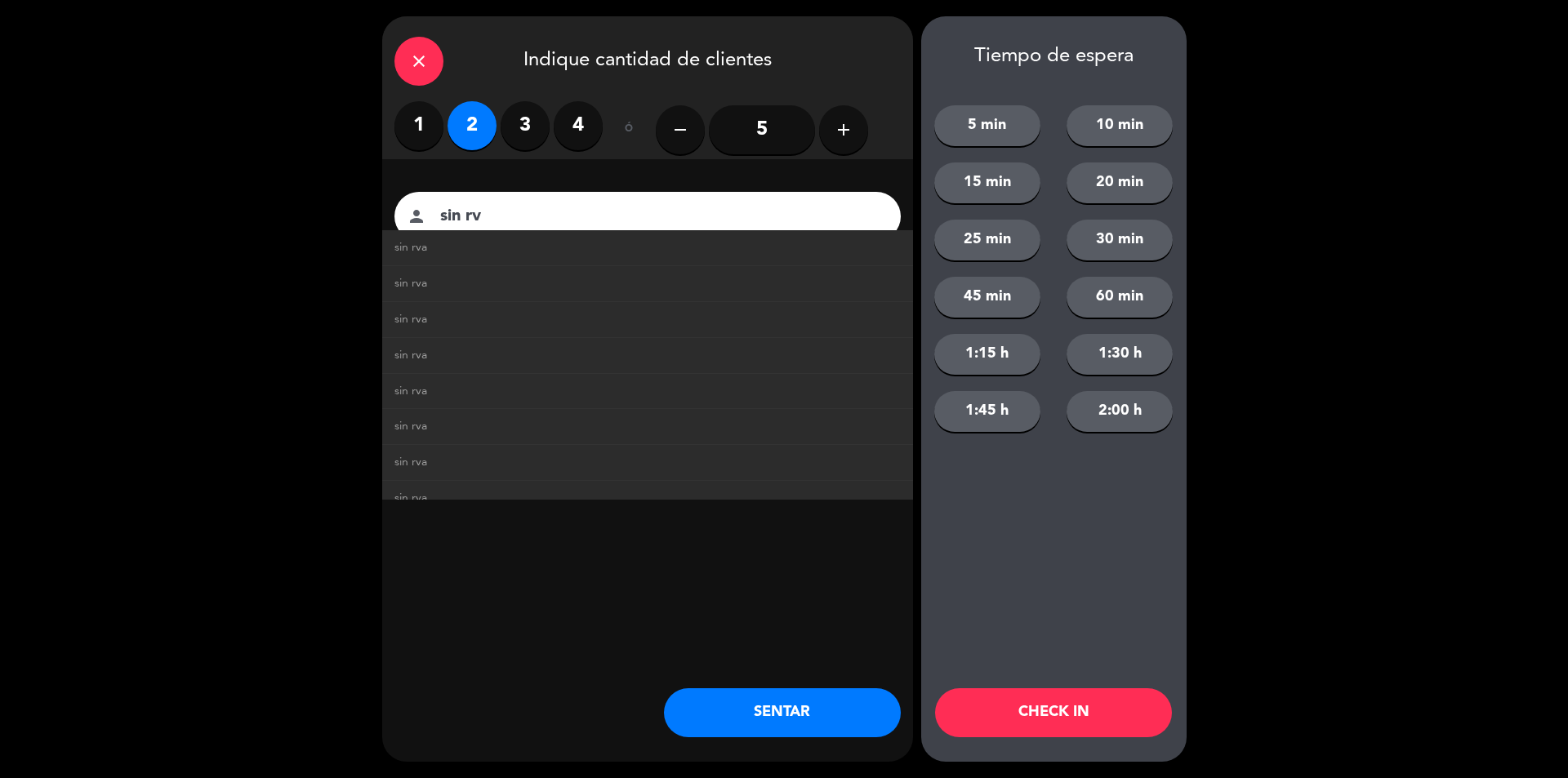
click at [466, 251] on link "sin rva" at bounding box center [647, 247] width 506 height 19
type input "sin rva"
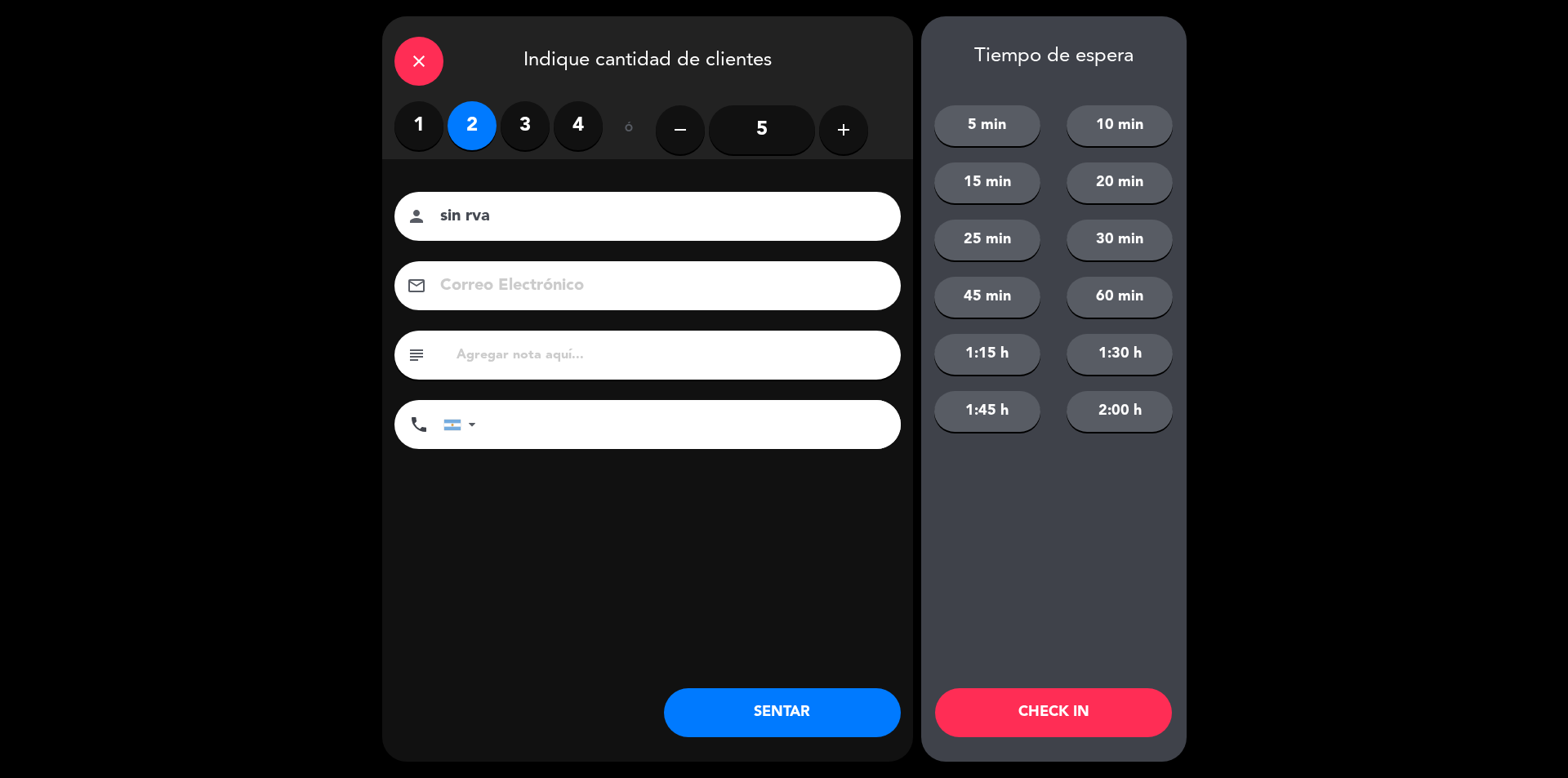
drag, startPoint x: 795, startPoint y: 707, endPoint x: 782, endPoint y: 708, distance: 13.0
click at [793, 708] on button "SENTAR" at bounding box center [782, 712] width 237 height 49
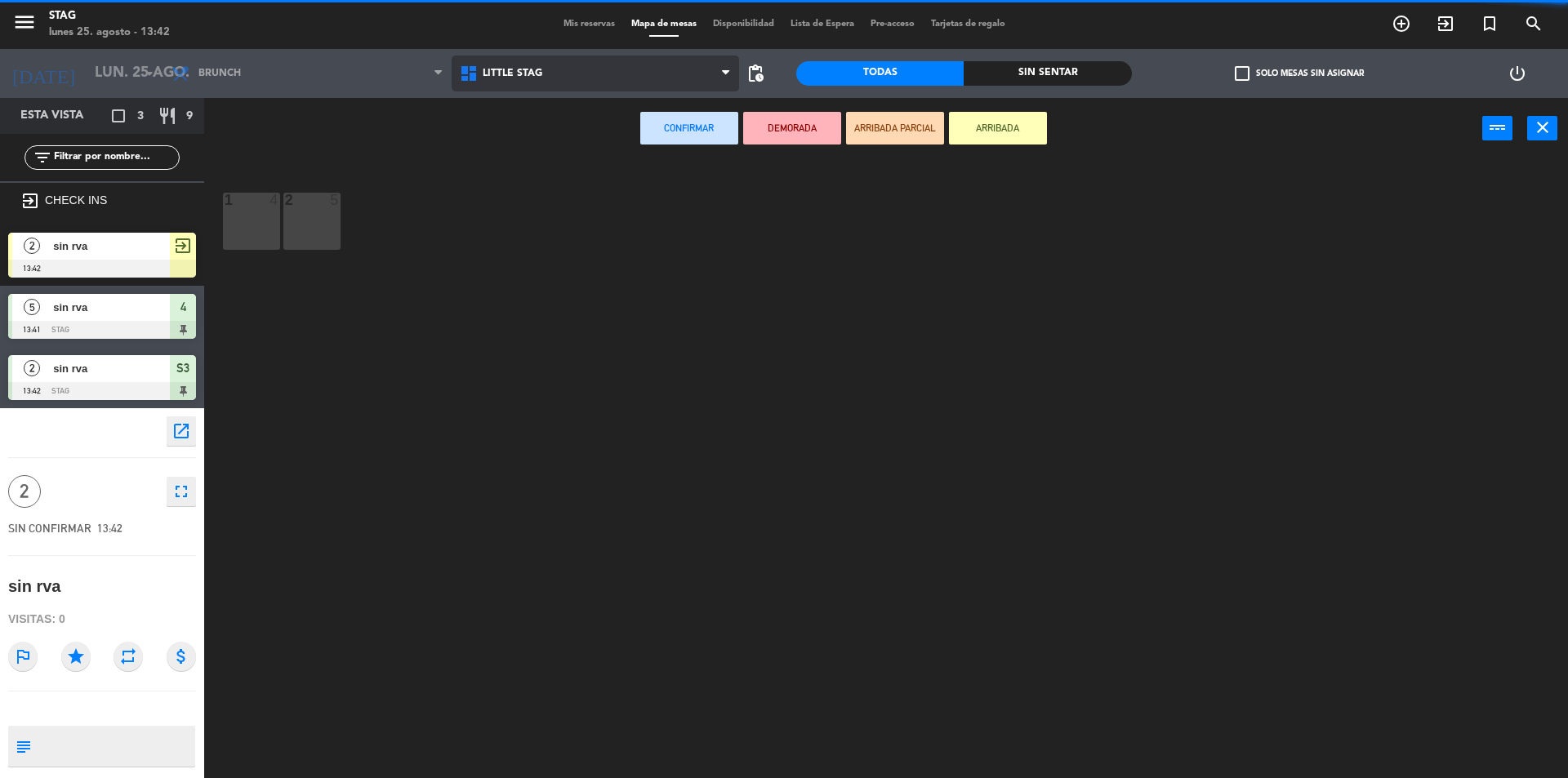
click at [489, 75] on span "Little Stag" at bounding box center [512, 74] width 60 height 11
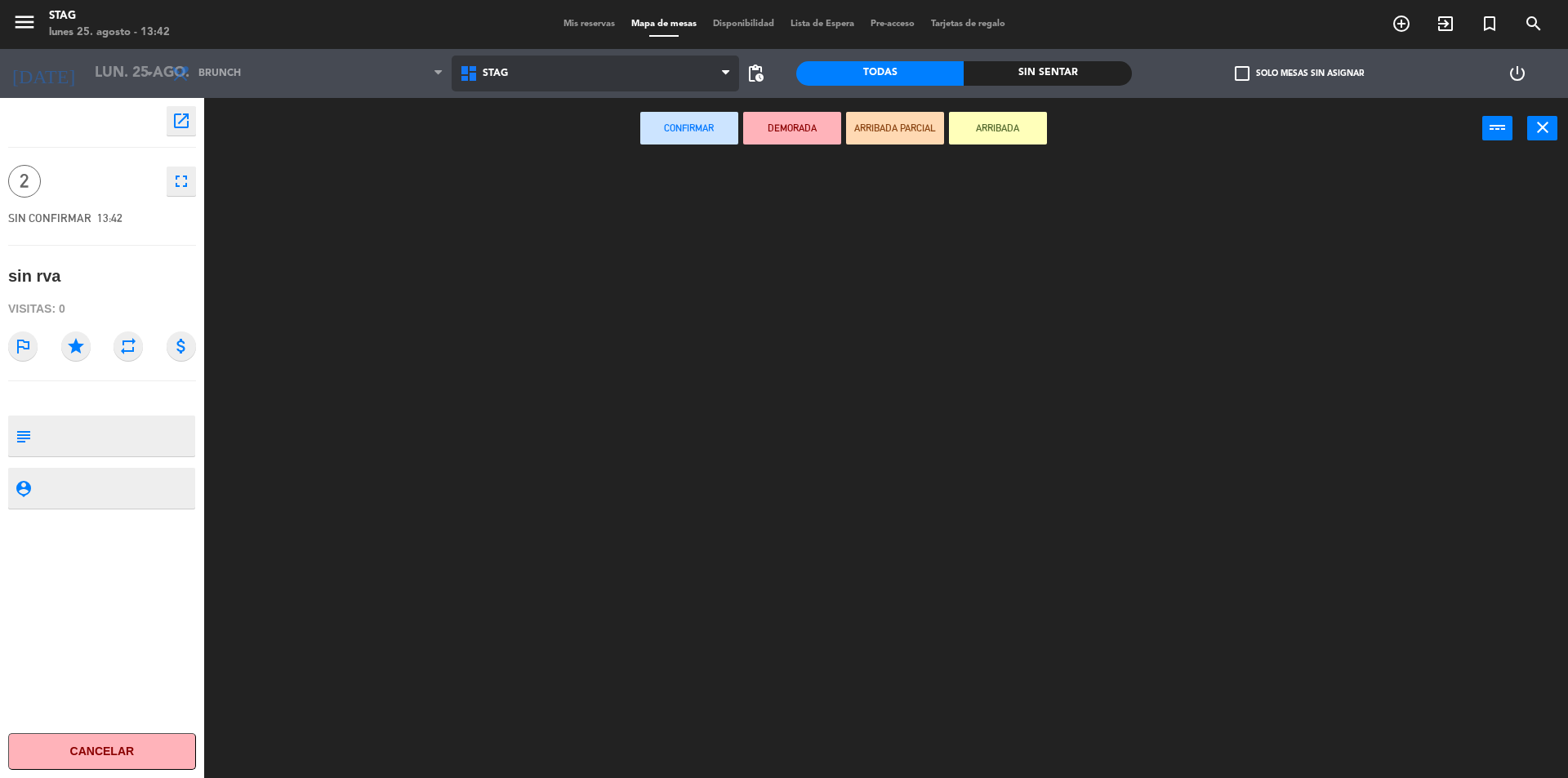
click at [494, 140] on ng-component "menu STAG lunes 25. agosto - 13:42 Mis reservas Mapa de mesas Disponibilidad Li…" at bounding box center [784, 391] width 1568 height 782
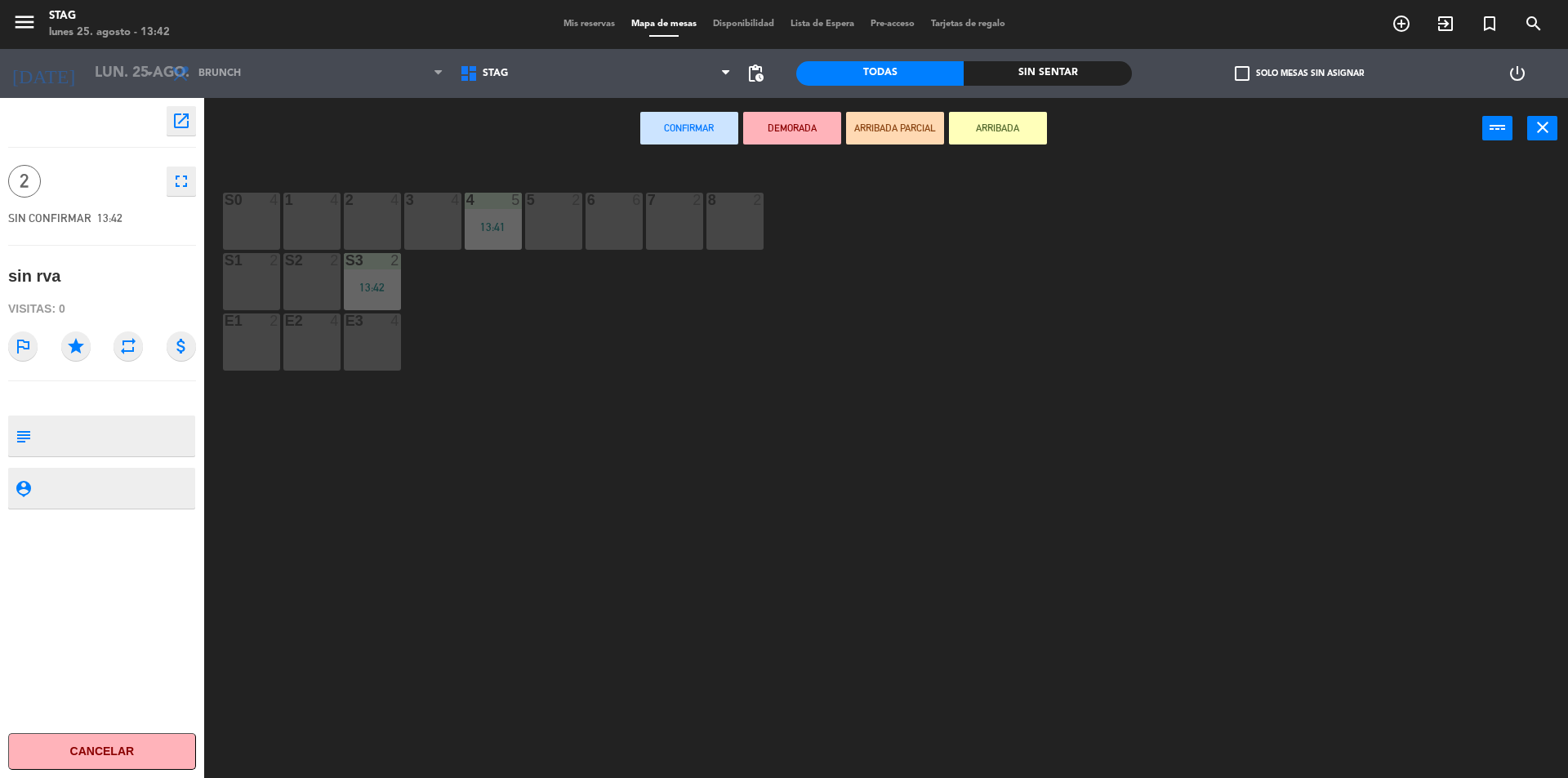
click at [347, 222] on div "2 4" at bounding box center [373, 221] width 57 height 57
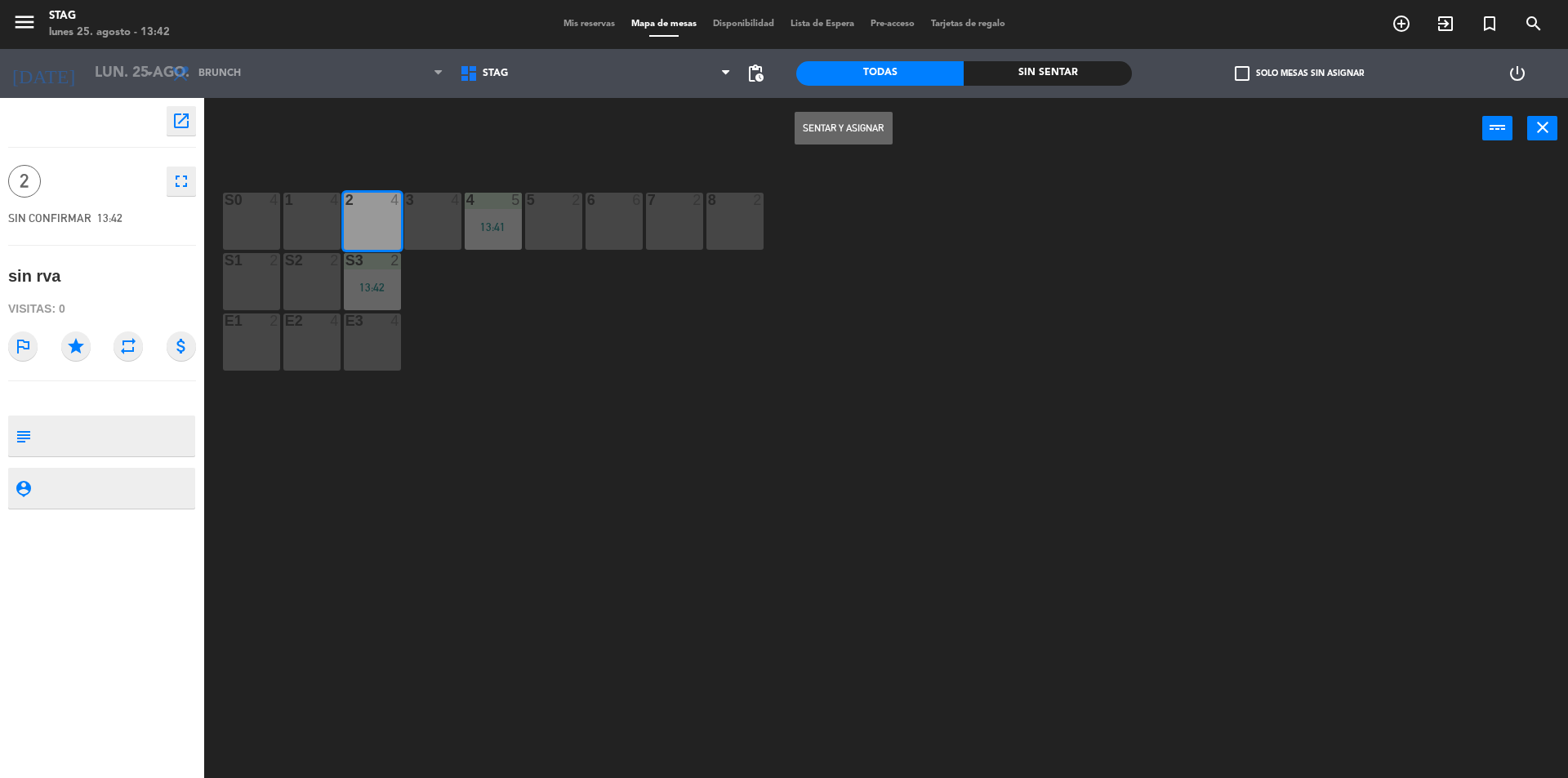
click at [319, 215] on div "1 4" at bounding box center [312, 221] width 57 height 57
drag, startPoint x: 370, startPoint y: 217, endPoint x: 413, endPoint y: 233, distance: 45.9
click at [371, 218] on div "2 4" at bounding box center [373, 221] width 57 height 57
click at [888, 121] on button "Sentar y Asignar" at bounding box center [844, 129] width 98 height 33
